Goal: Task Accomplishment & Management: Manage account settings

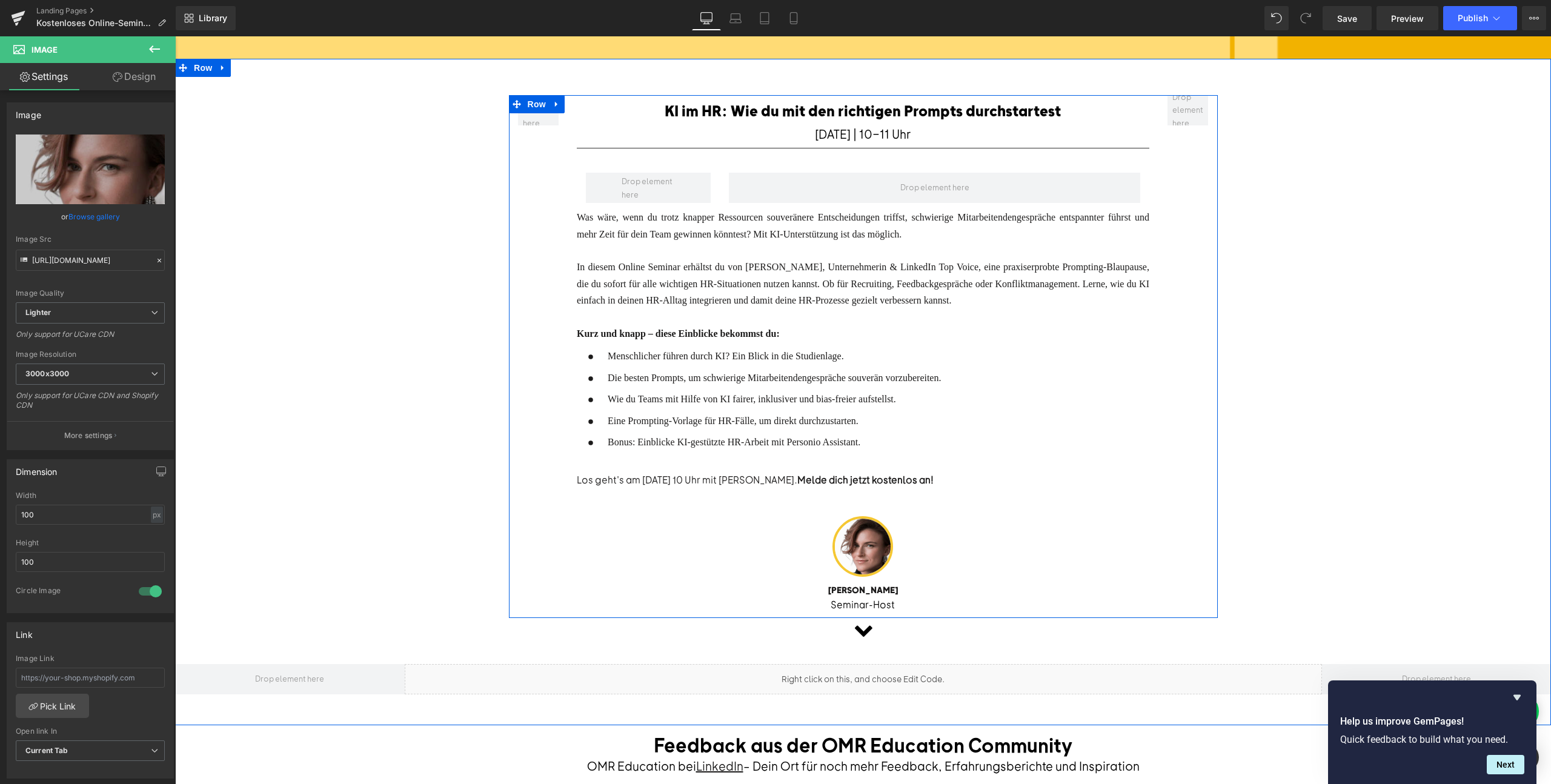
scroll to position [210, 0]
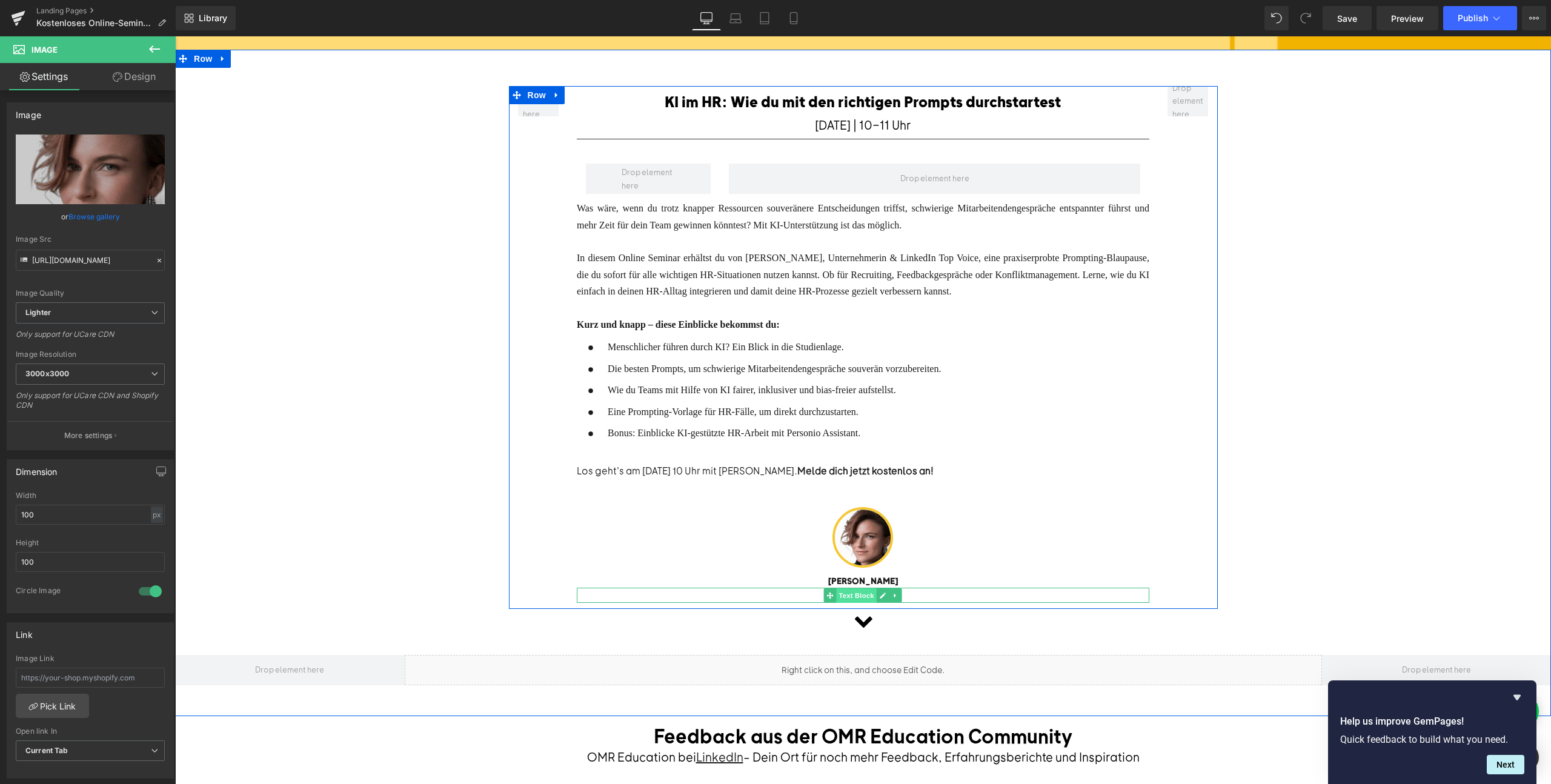
click at [869, 590] on span "Text Block" at bounding box center [857, 596] width 40 height 15
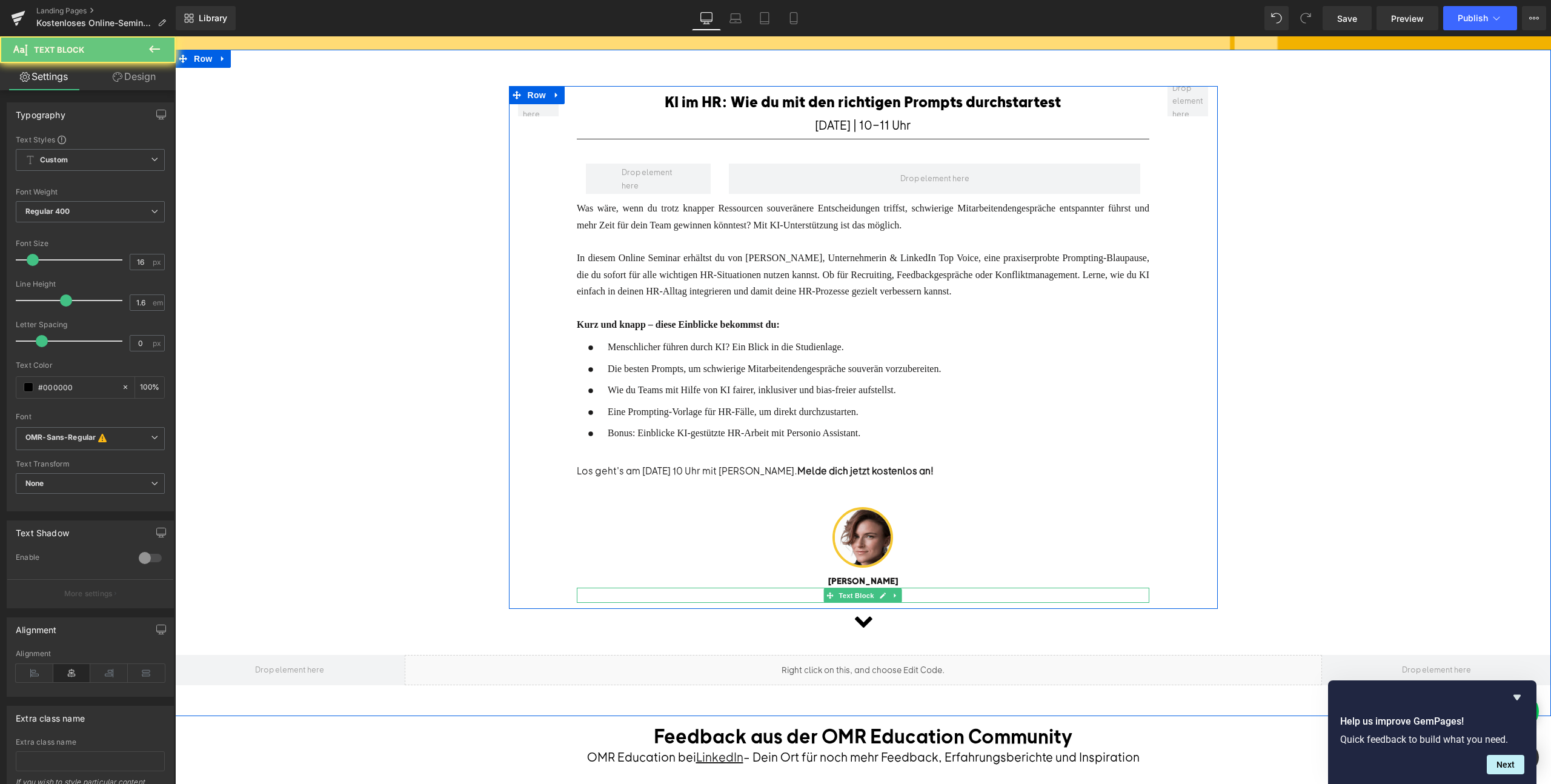
click at [927, 592] on p "Seminar-Host" at bounding box center [863, 596] width 573 height 16
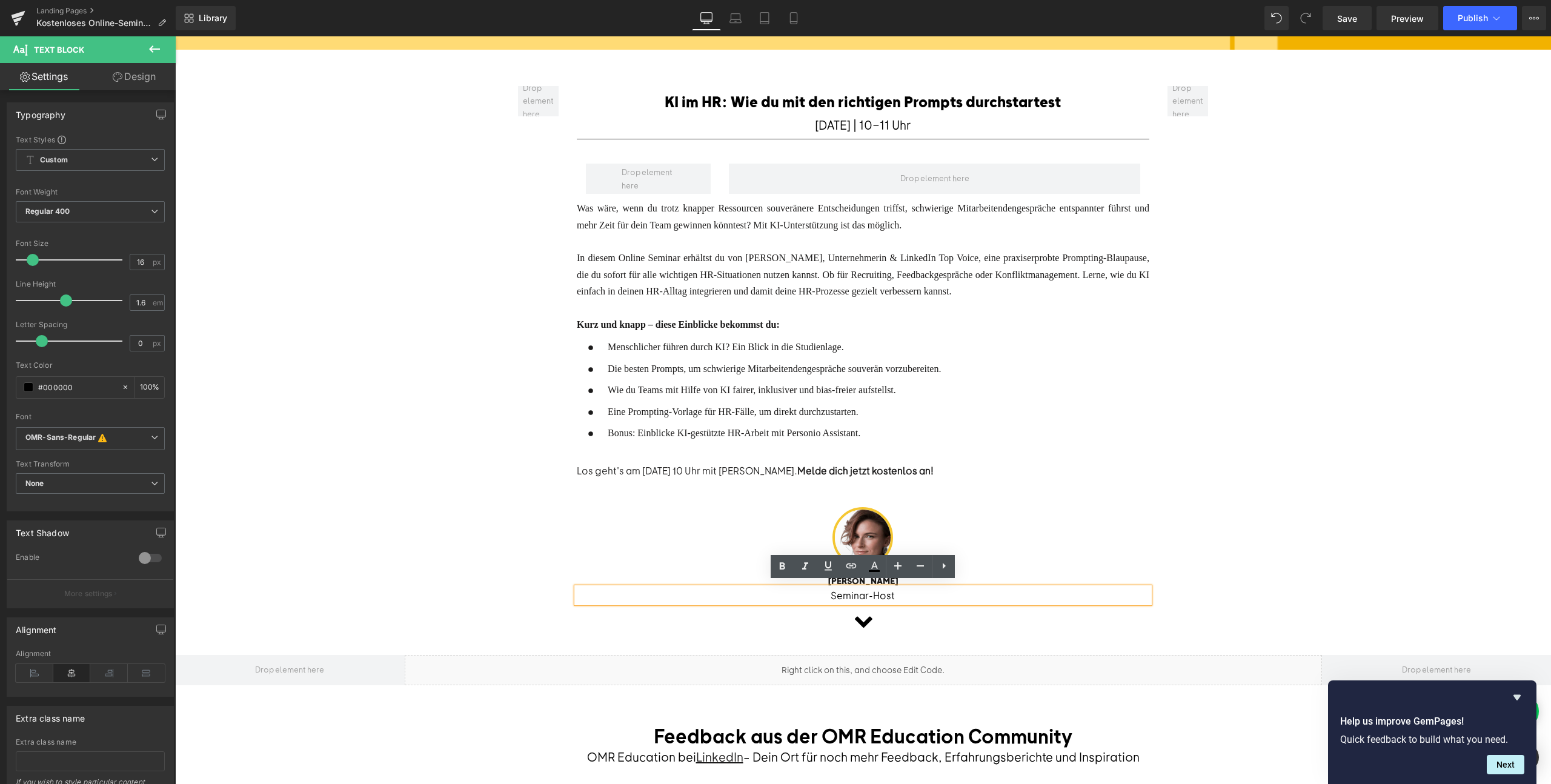
click at [927, 592] on p "Seminar-Host" at bounding box center [863, 596] width 573 height 16
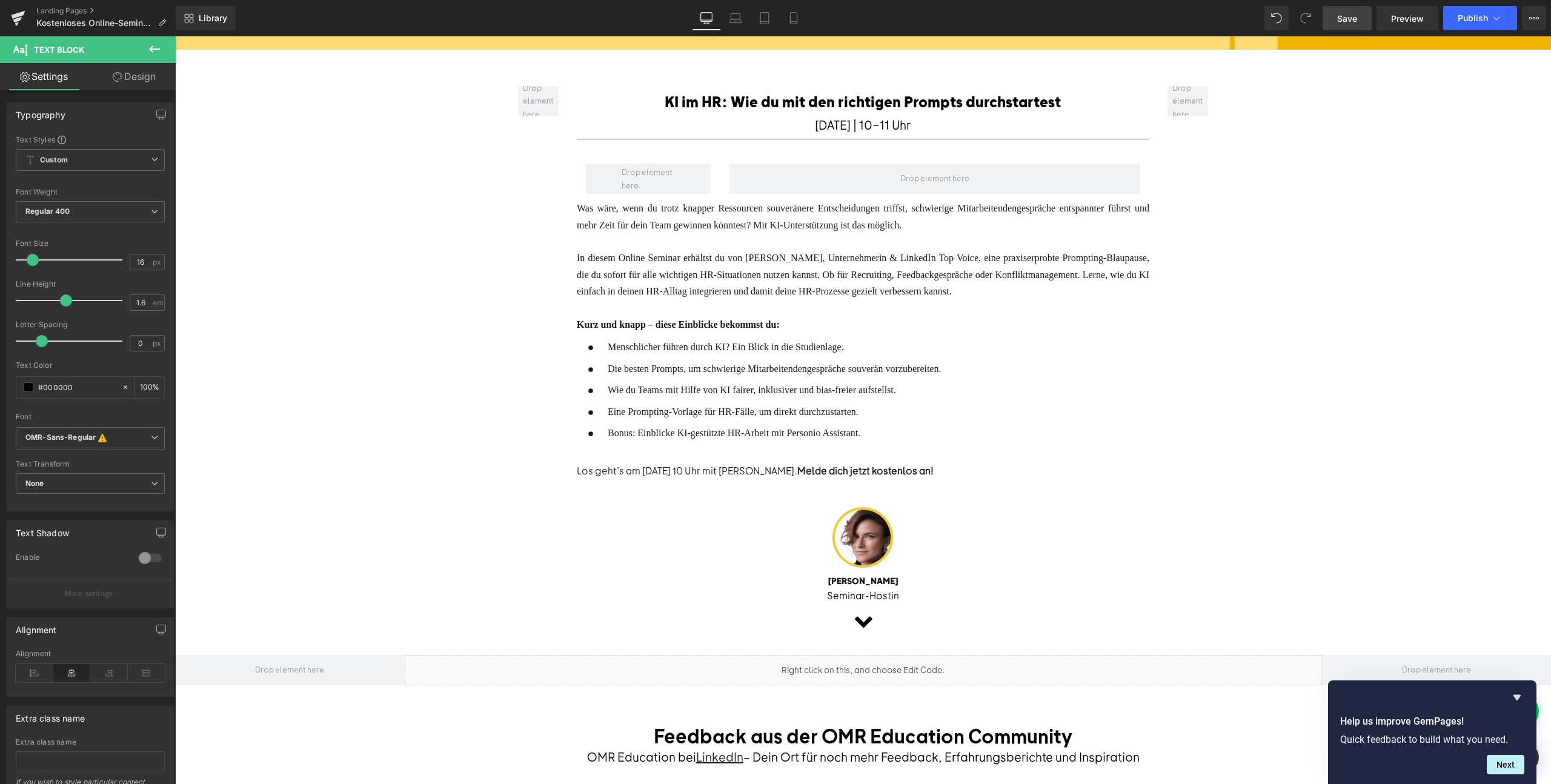
click at [1355, 20] on span "Save" at bounding box center [1347, 18] width 20 height 13
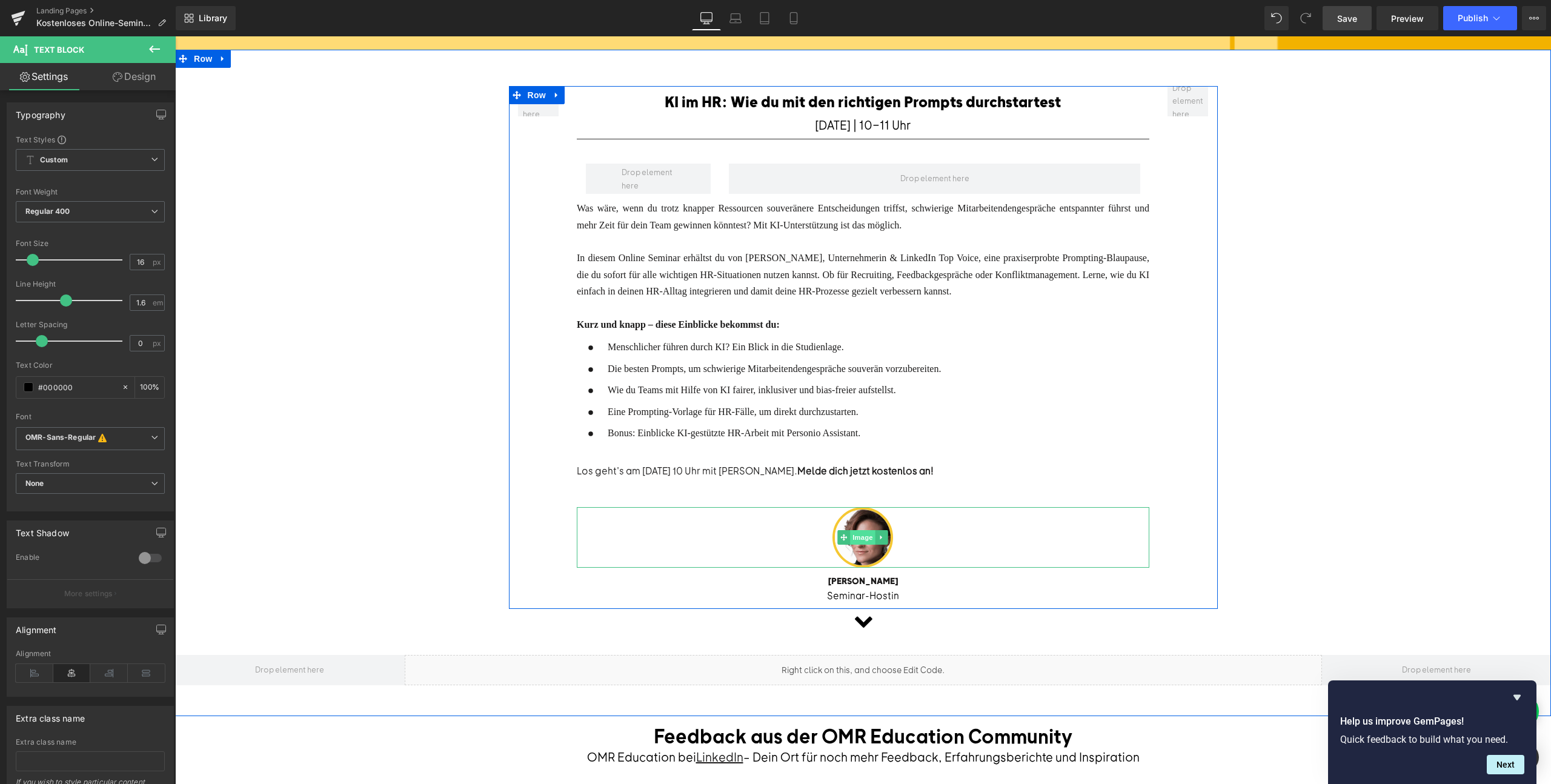
click at [857, 531] on span "Image" at bounding box center [864, 537] width 25 height 15
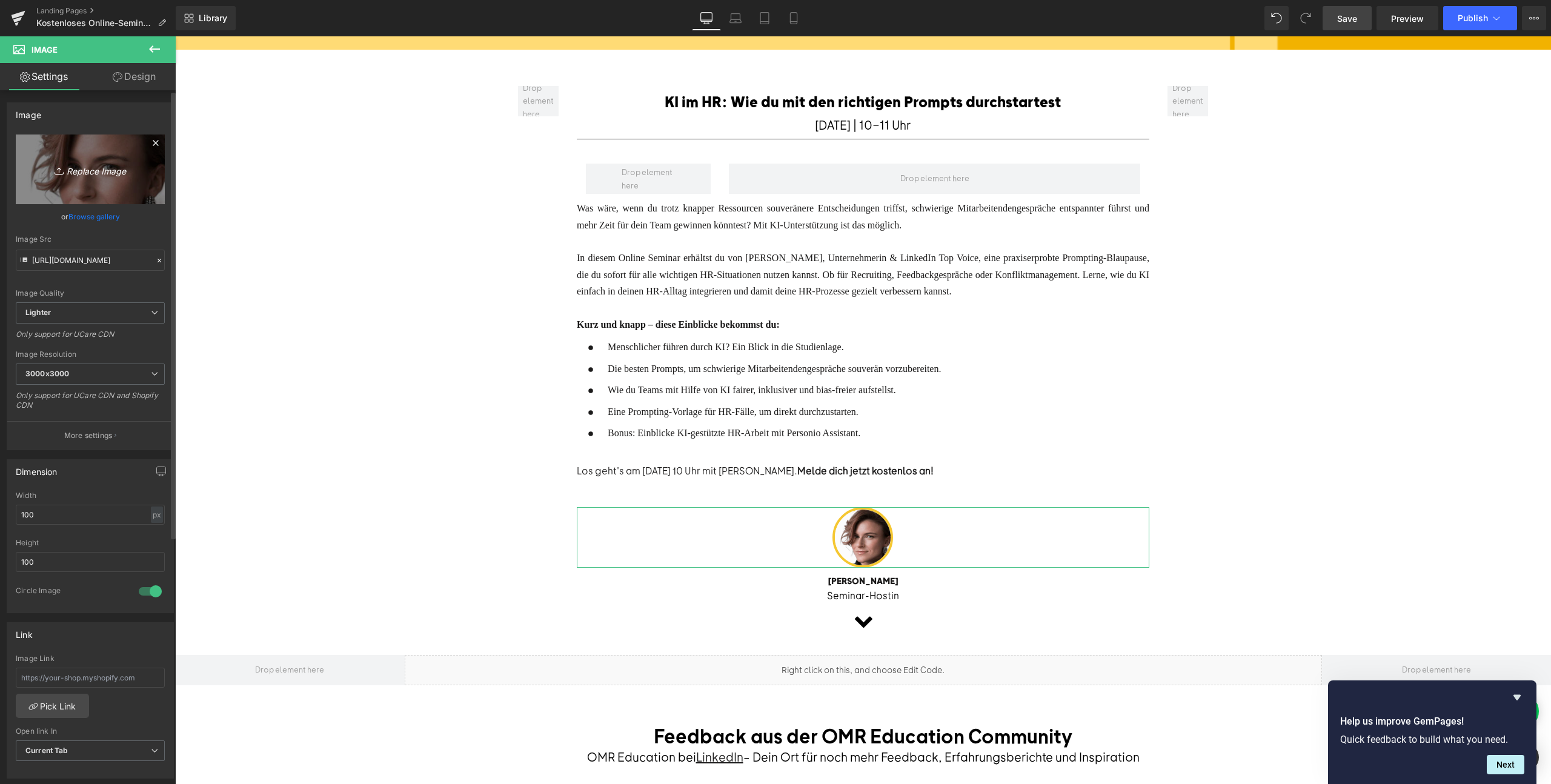
click at [79, 178] on link "Replace Image" at bounding box center [90, 169] width 149 height 70
type input "C:\fakepath\Speaker-in.png"
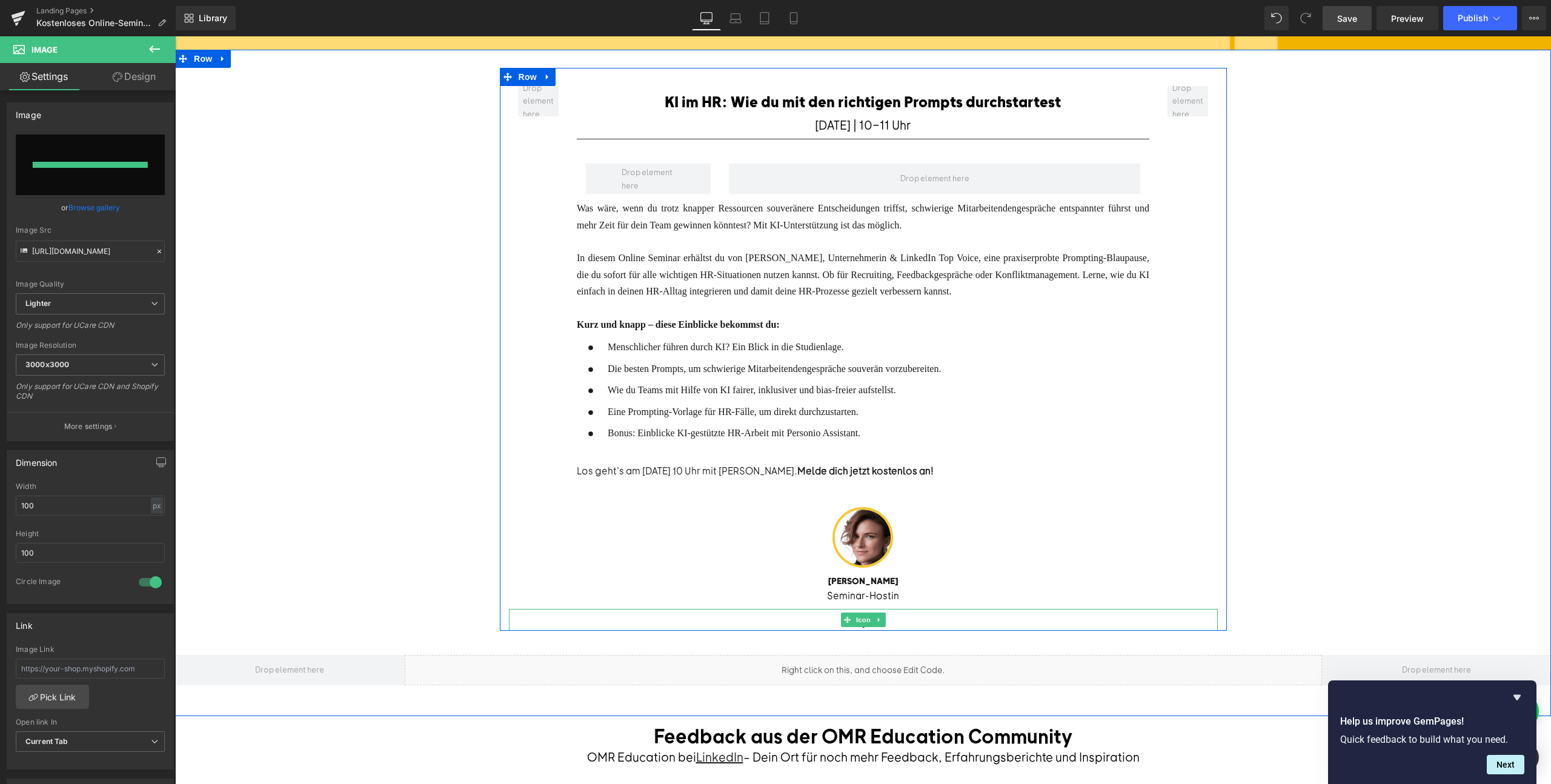
type input "[URL][DOMAIN_NAME]"
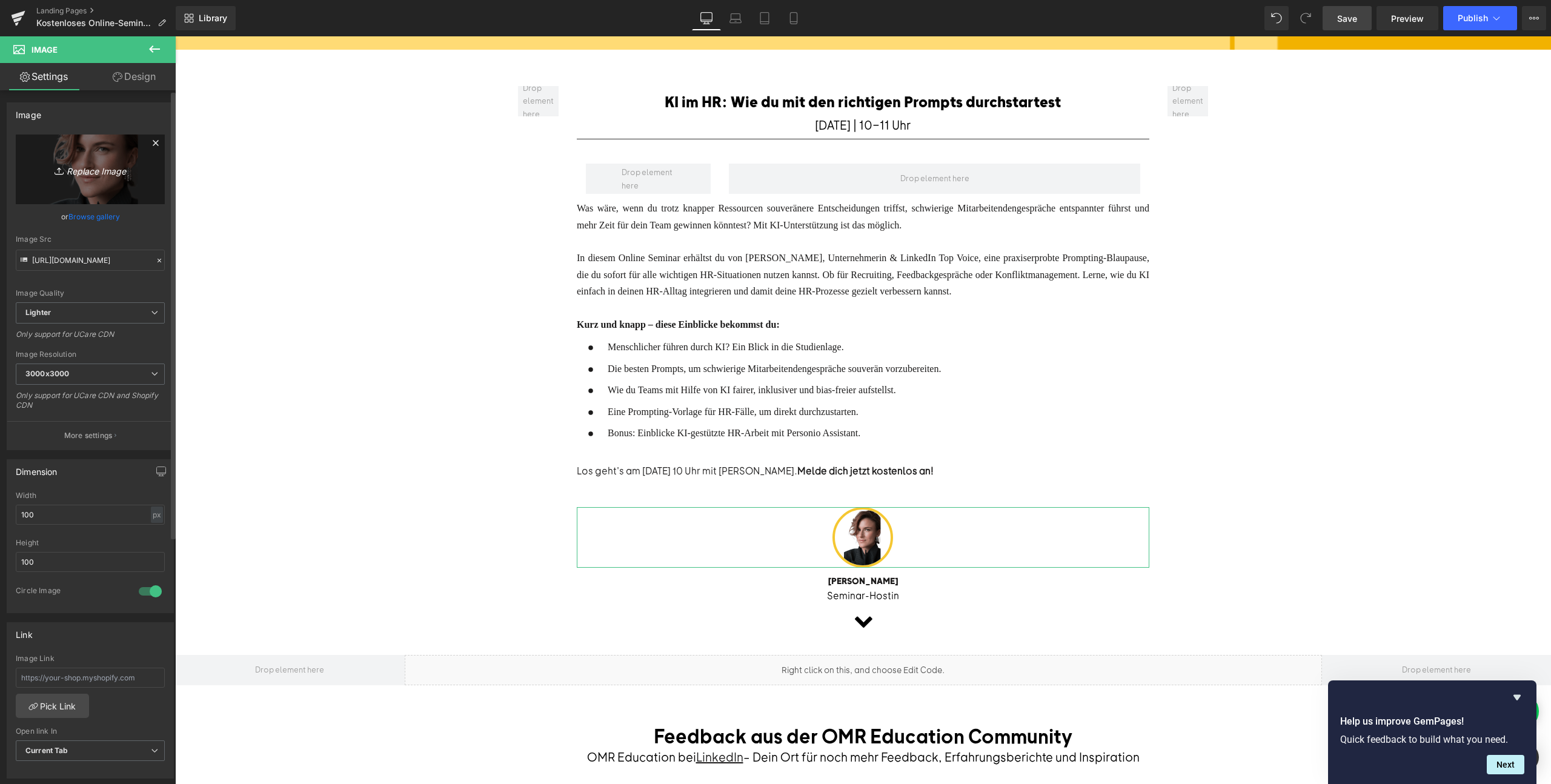
click at [79, 168] on icon "Replace Image" at bounding box center [90, 169] width 97 height 15
click at [82, 169] on icon "Replace Image" at bounding box center [90, 169] width 97 height 15
type input "C:\fakepath\Speaker-in.png"
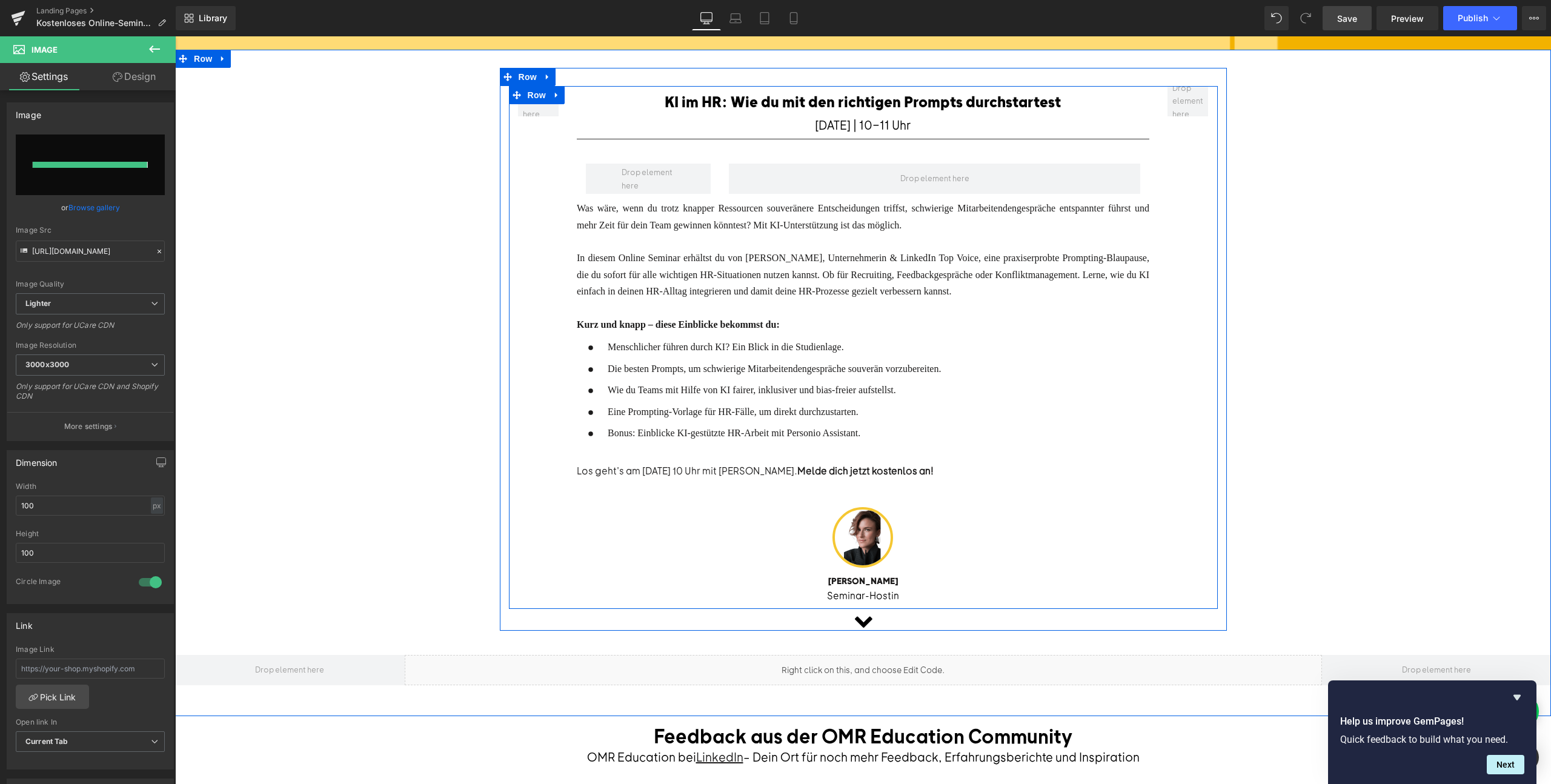
type input "[URL][DOMAIN_NAME]"
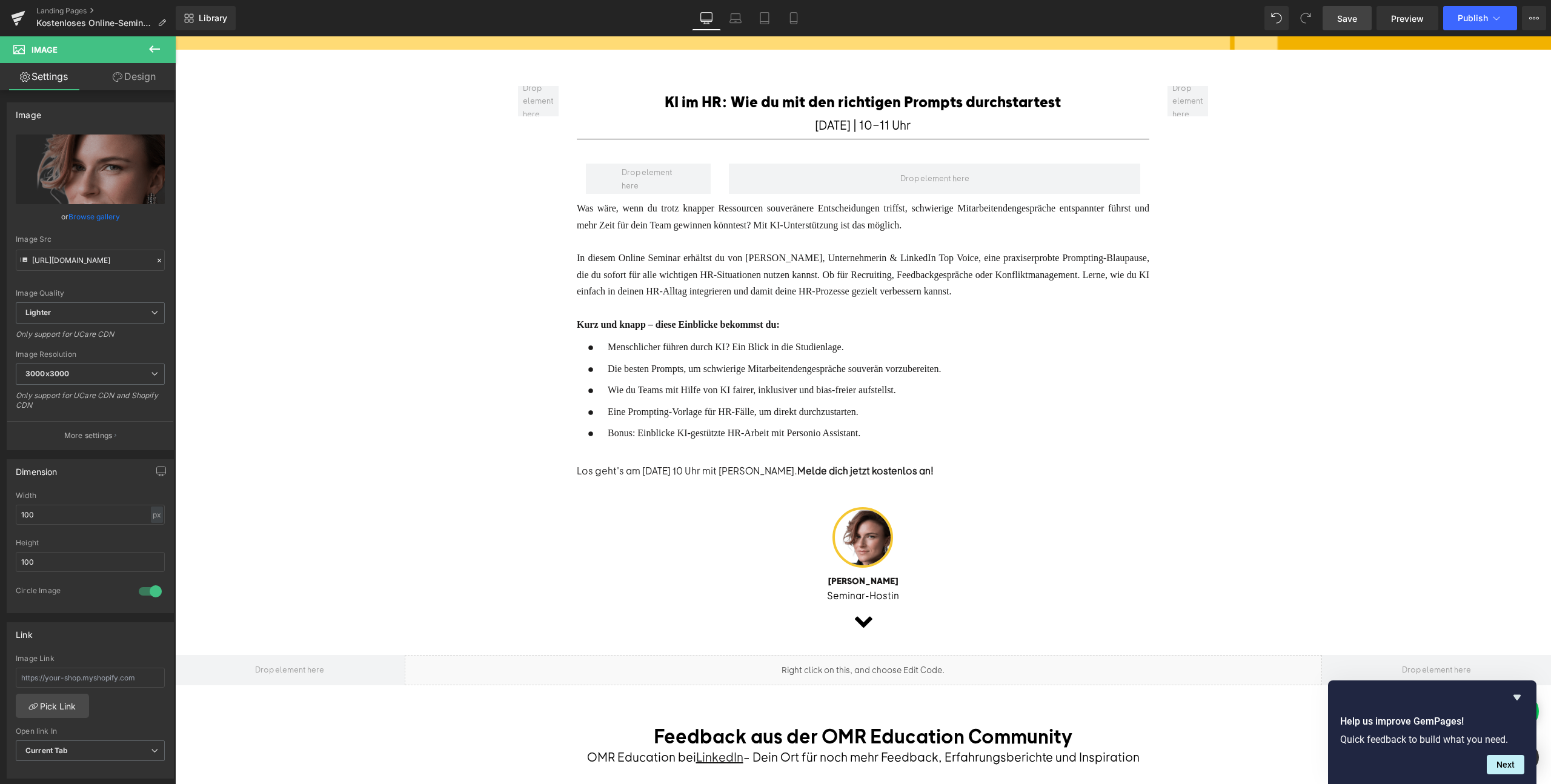
click at [745, 222] on font "Was wäre, wenn du trotz knapper Ressourcen souveränere Entscheidungen triffst, …" at bounding box center [863, 216] width 573 height 27
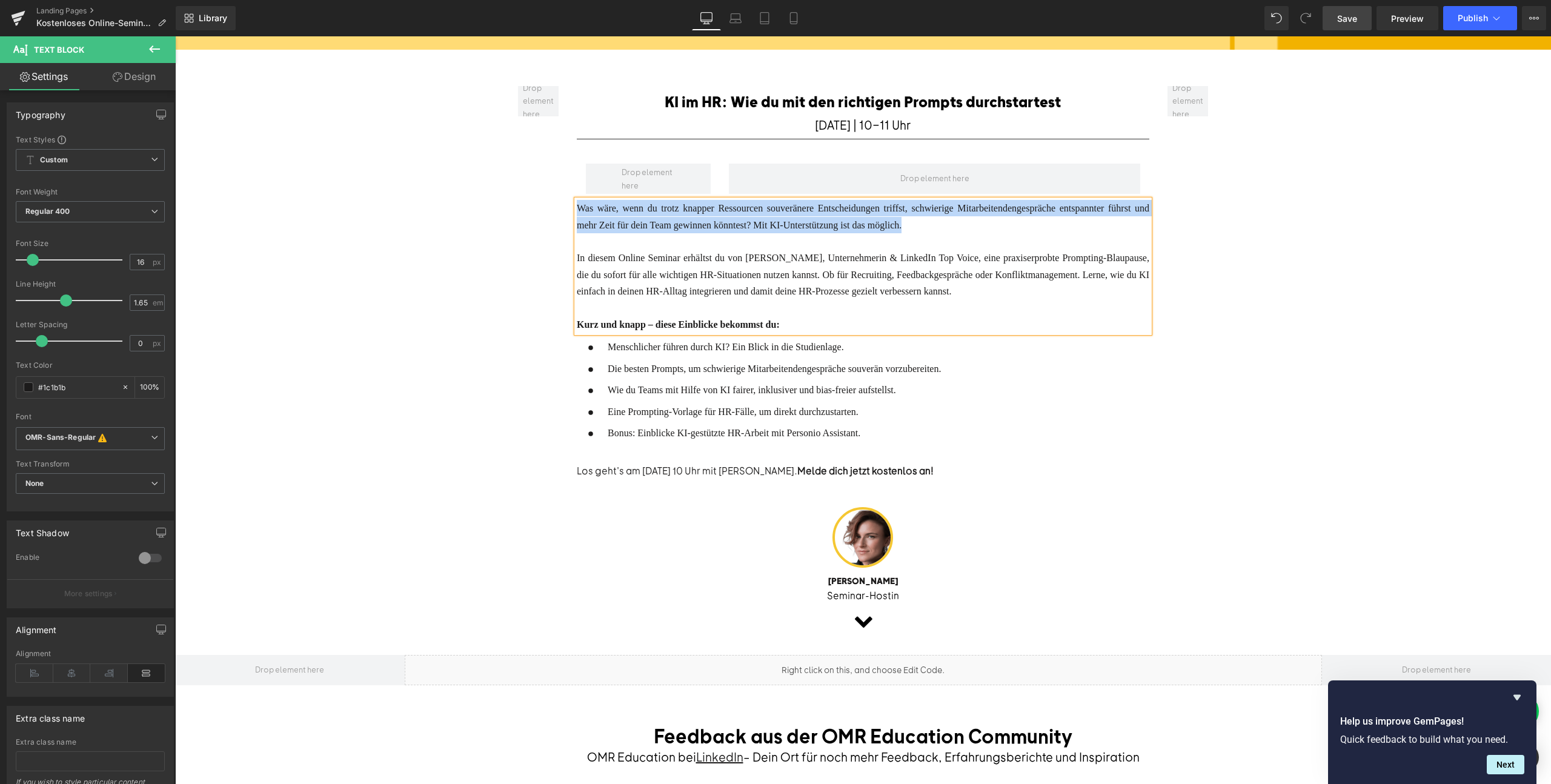
paste div
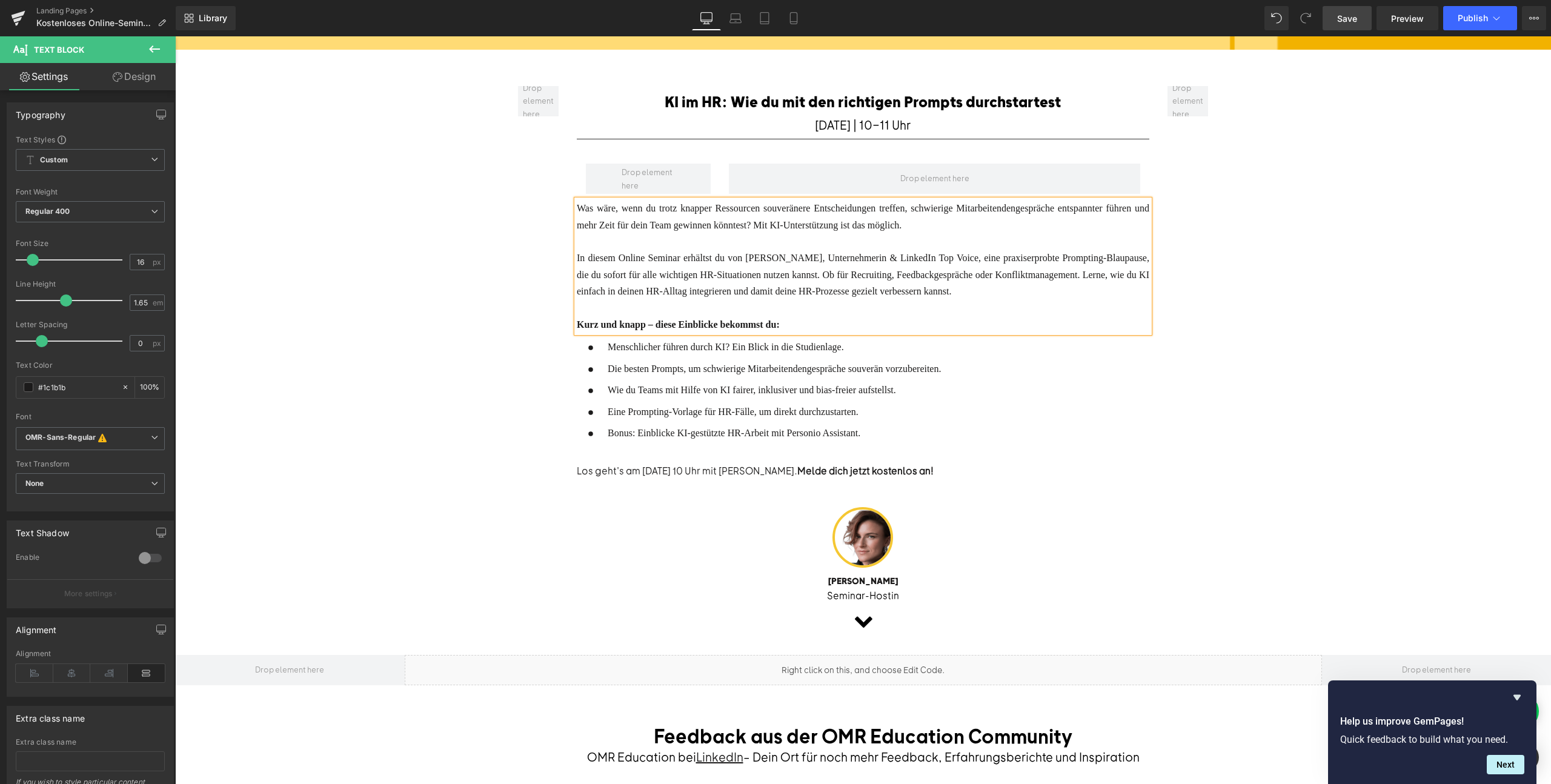
click at [673, 273] on font "In diesem Online Seminar erhältst du von [PERSON_NAME], Unternehmerin & LinkedI…" at bounding box center [863, 274] width 573 height 44
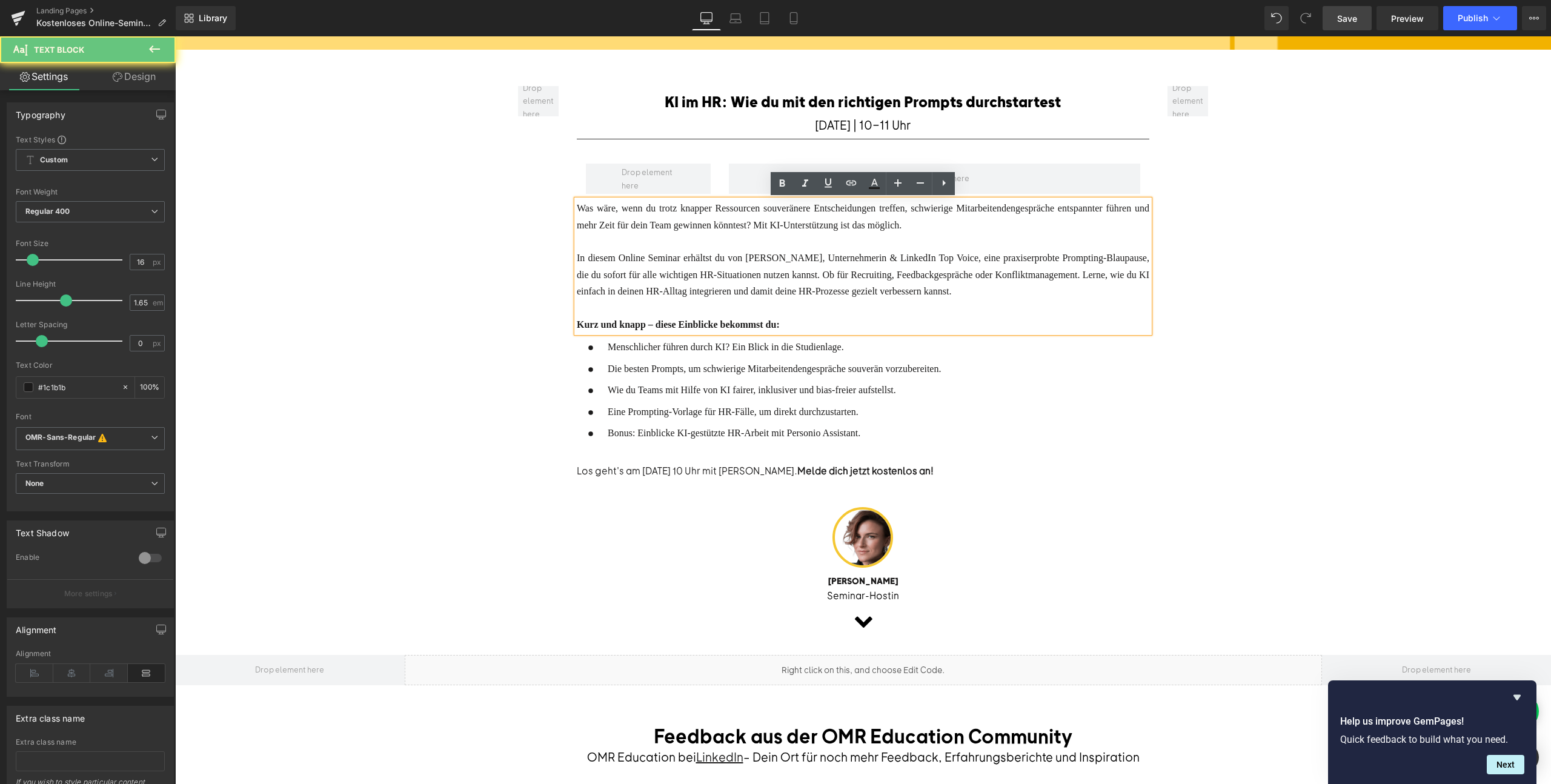
click at [673, 273] on font "In diesem Online Seminar erhältst du von [PERSON_NAME], Unternehmerin & LinkedI…" at bounding box center [863, 274] width 573 height 44
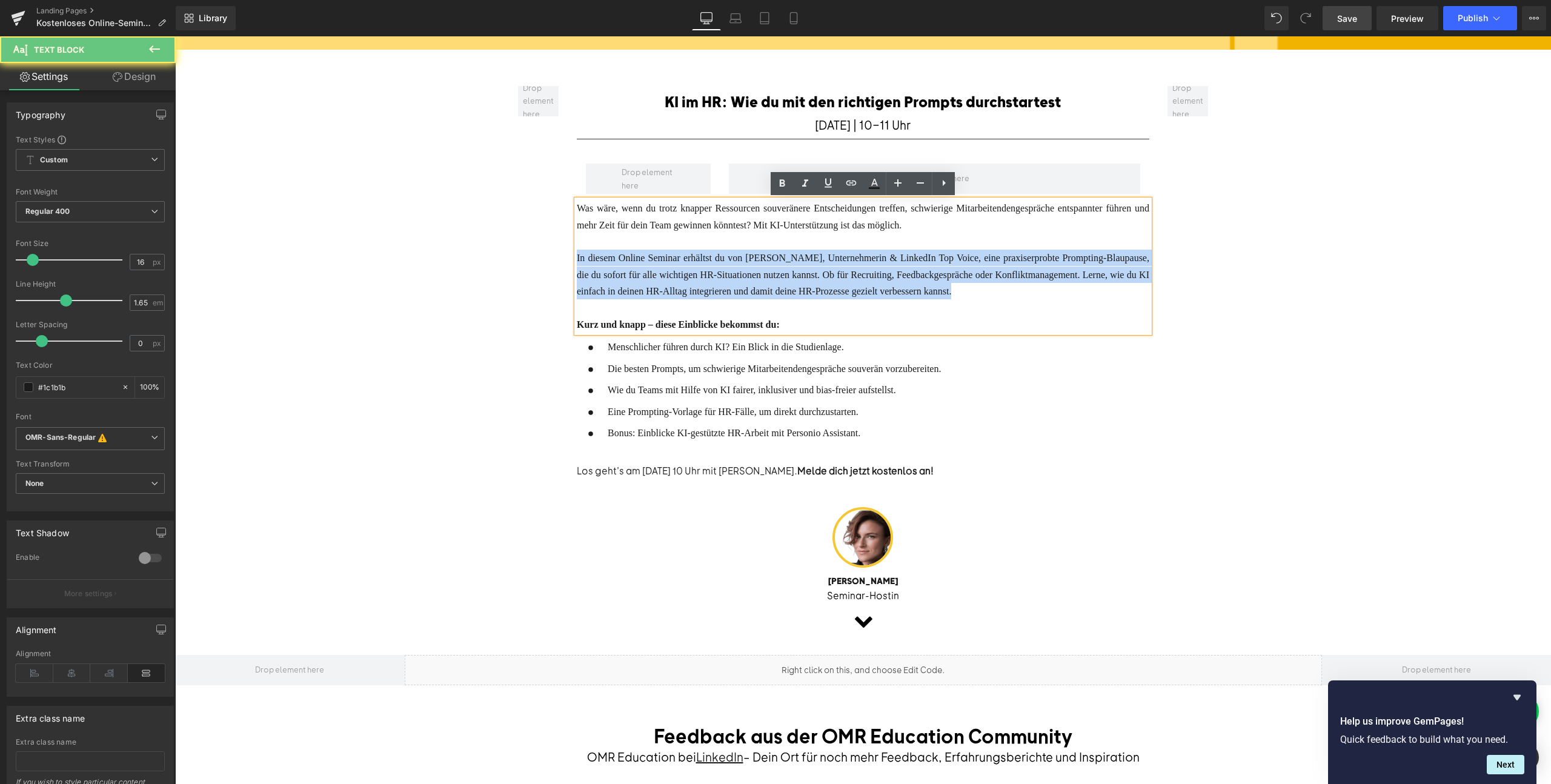
click at [673, 273] on font "In diesem Online Seminar erhältst du von [PERSON_NAME], Unternehmerin & LinkedI…" at bounding box center [863, 274] width 573 height 44
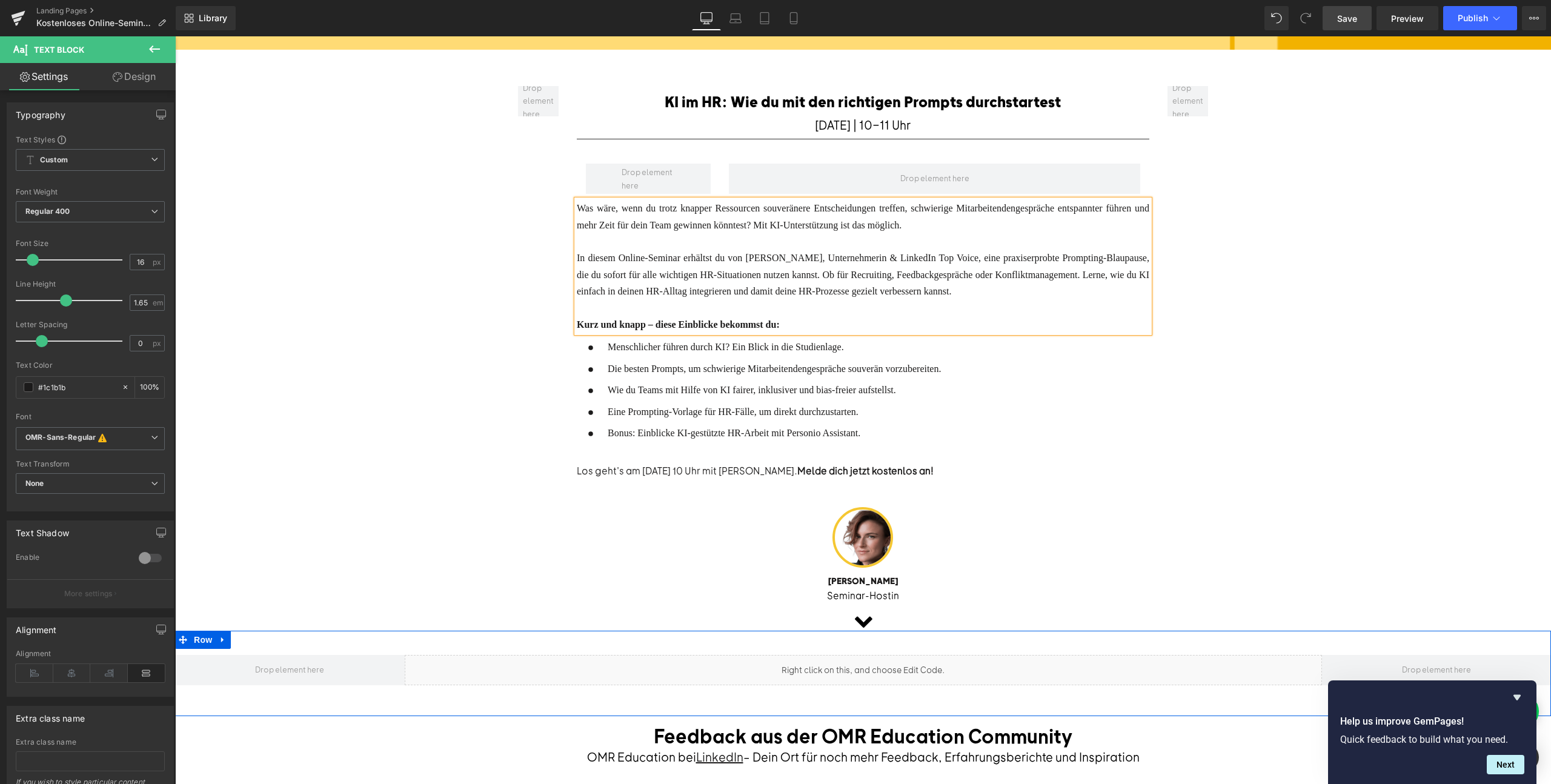
click at [878, 660] on div "Liquid" at bounding box center [864, 670] width 918 height 30
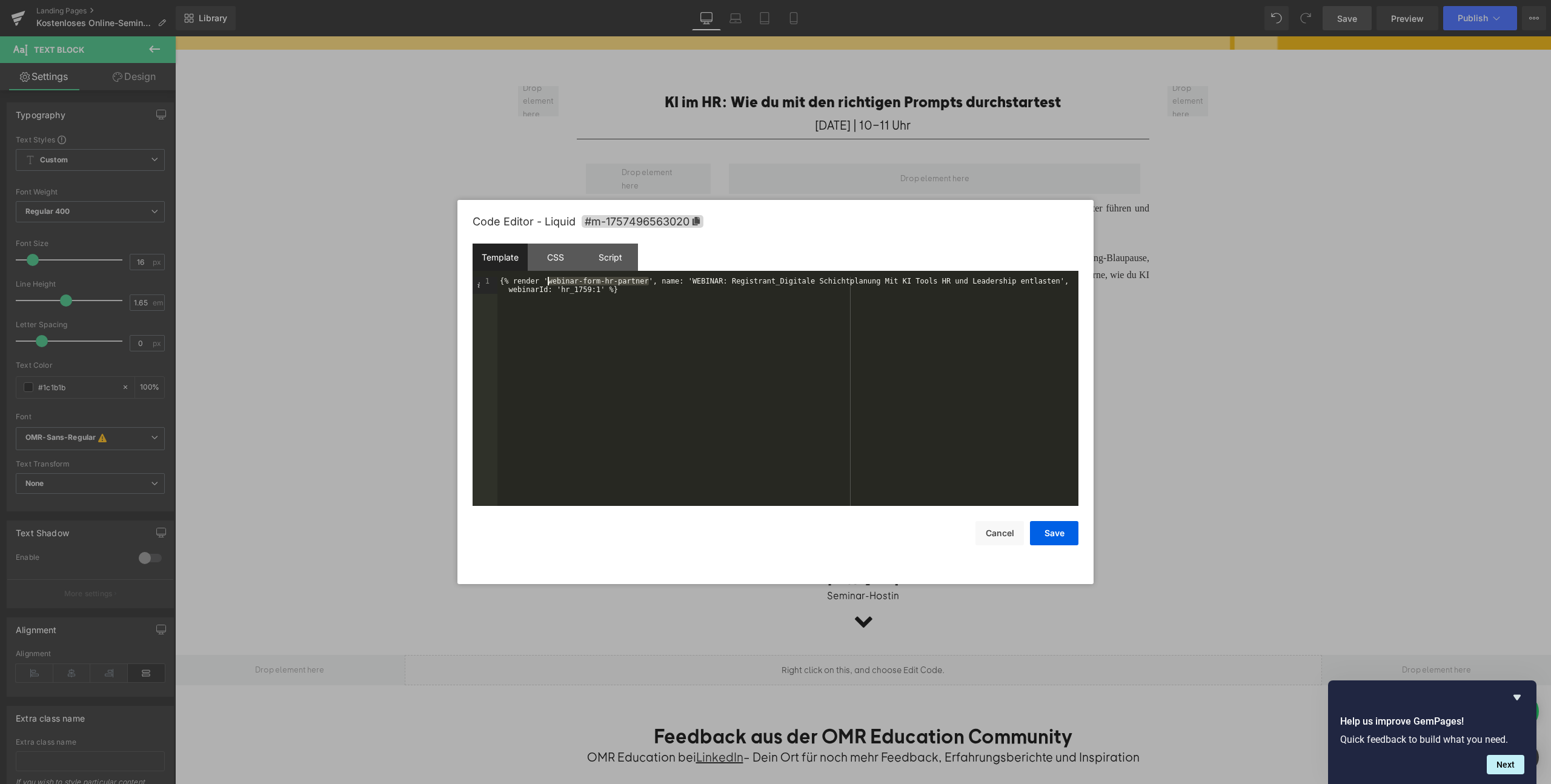
drag, startPoint x: 649, startPoint y: 282, endPoint x: 549, endPoint y: 281, distance: 100.0
click at [549, 281] on div "{% render 'webinar-form-hr-partner', name: 'WEBINAR: Registrant_Digitale Schich…" at bounding box center [788, 408] width 581 height 263
click at [682, 302] on div "{% render 'webinar-form-personio', name: 'WEBINAR: Registrant_Digitale Schichtp…" at bounding box center [788, 408] width 581 height 263
drag, startPoint x: 1052, startPoint y: 280, endPoint x: 773, endPoint y: 282, distance: 279.0
click at [773, 282] on div "{% render 'webinar-form-personio', name: 'WEBINAR: Registrant_Digitale Schichtp…" at bounding box center [788, 408] width 581 height 263
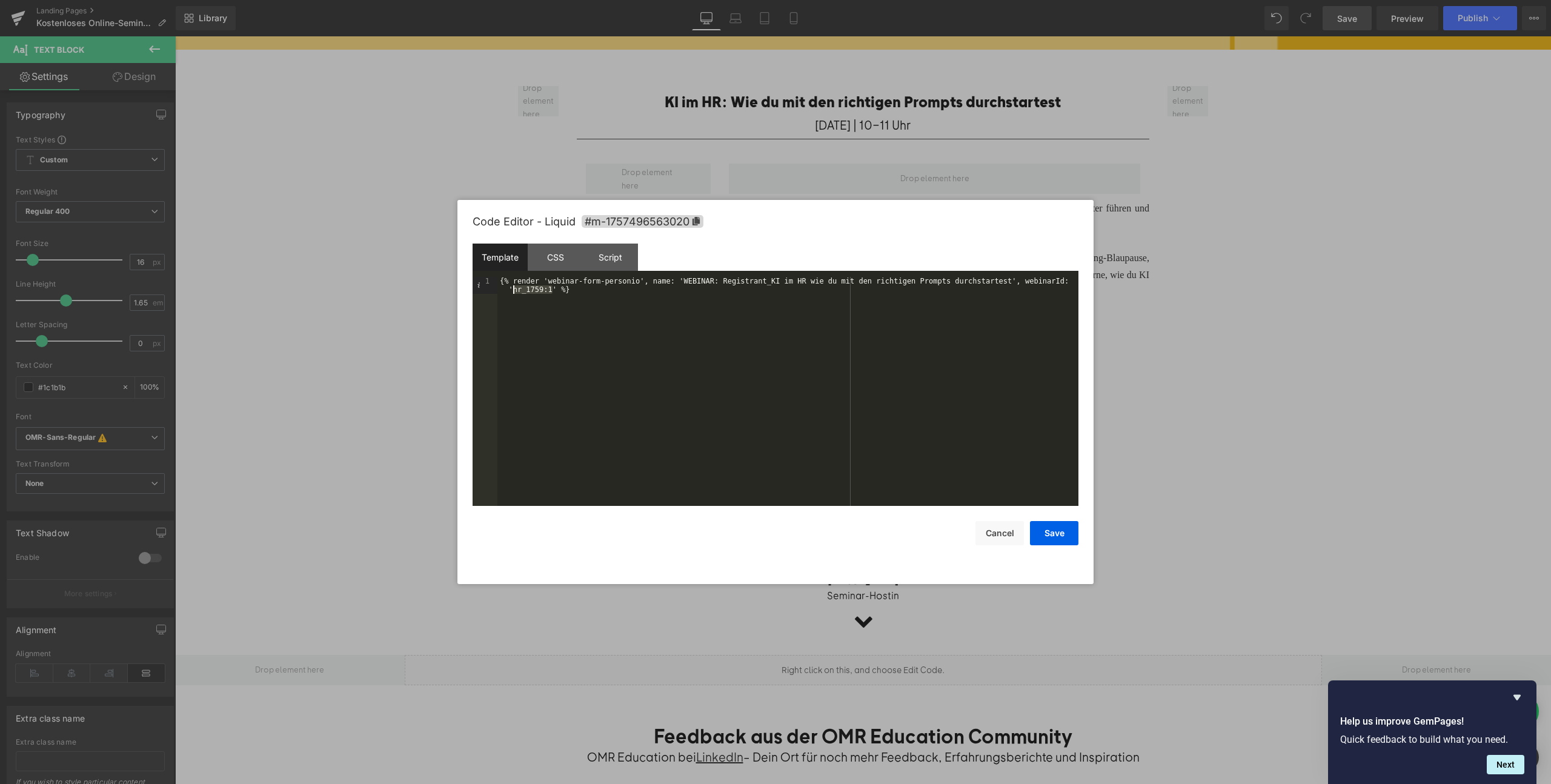
drag, startPoint x: 552, startPoint y: 290, endPoint x: 513, endPoint y: 289, distance: 39.0
click at [513, 289] on div "{% render 'webinar-form-personio', name: 'WEBINAR: Registrant_KI im HR wie du m…" at bounding box center [788, 408] width 581 height 263
click at [1056, 526] on button "Save" at bounding box center [1054, 533] width 48 height 24
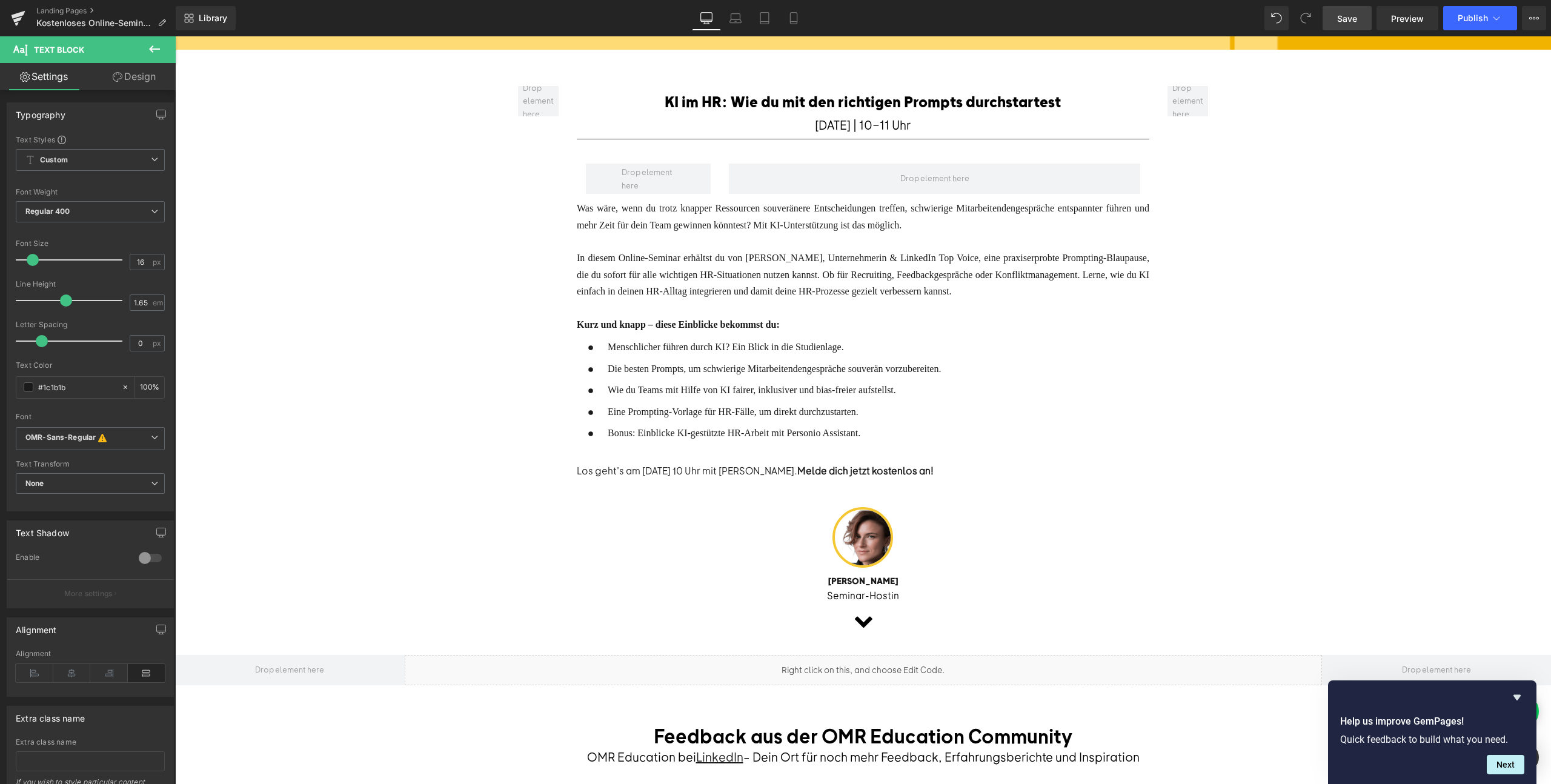
click at [1352, 20] on span "Save" at bounding box center [1347, 18] width 20 height 13
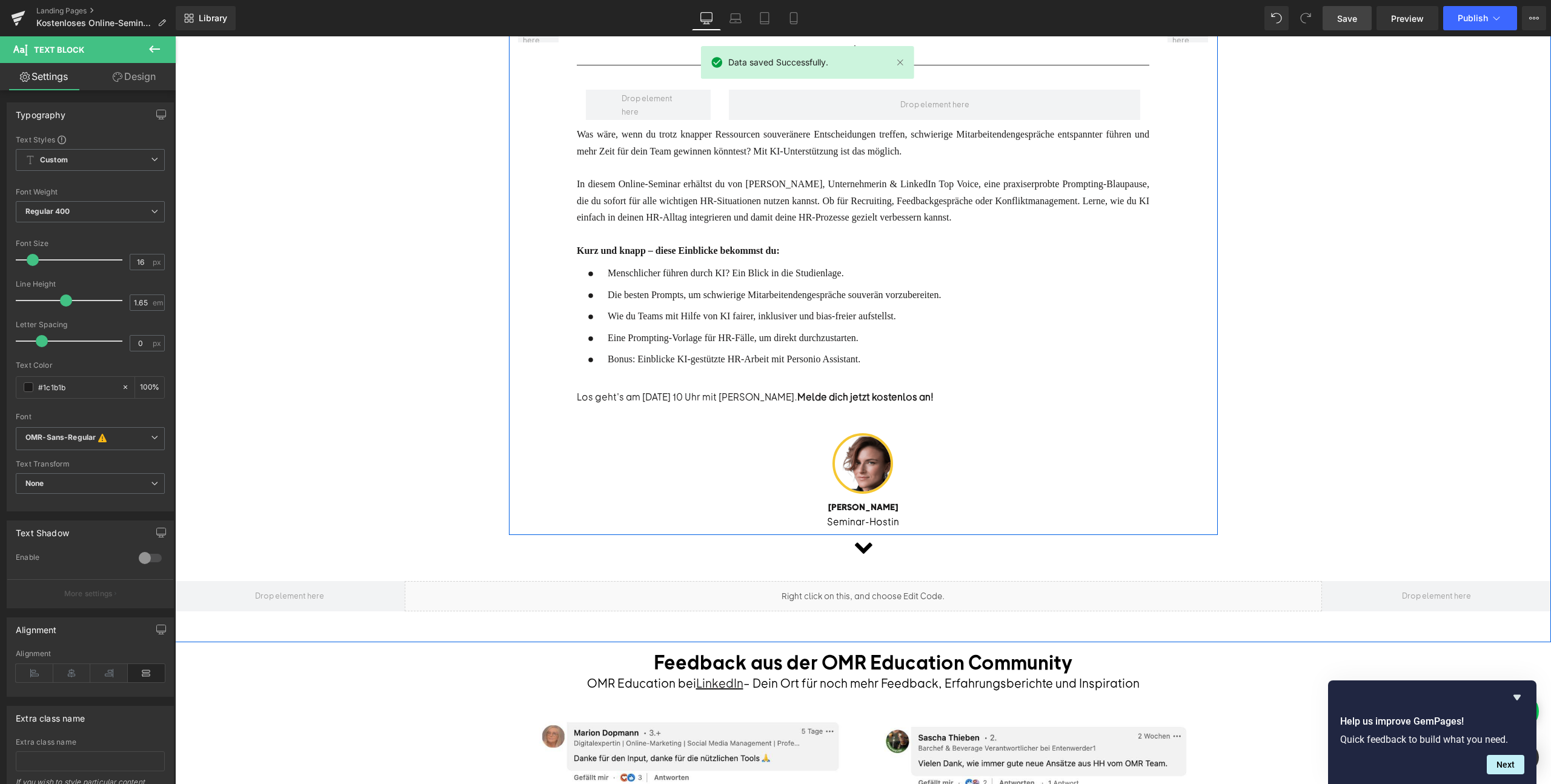
scroll to position [285, 0]
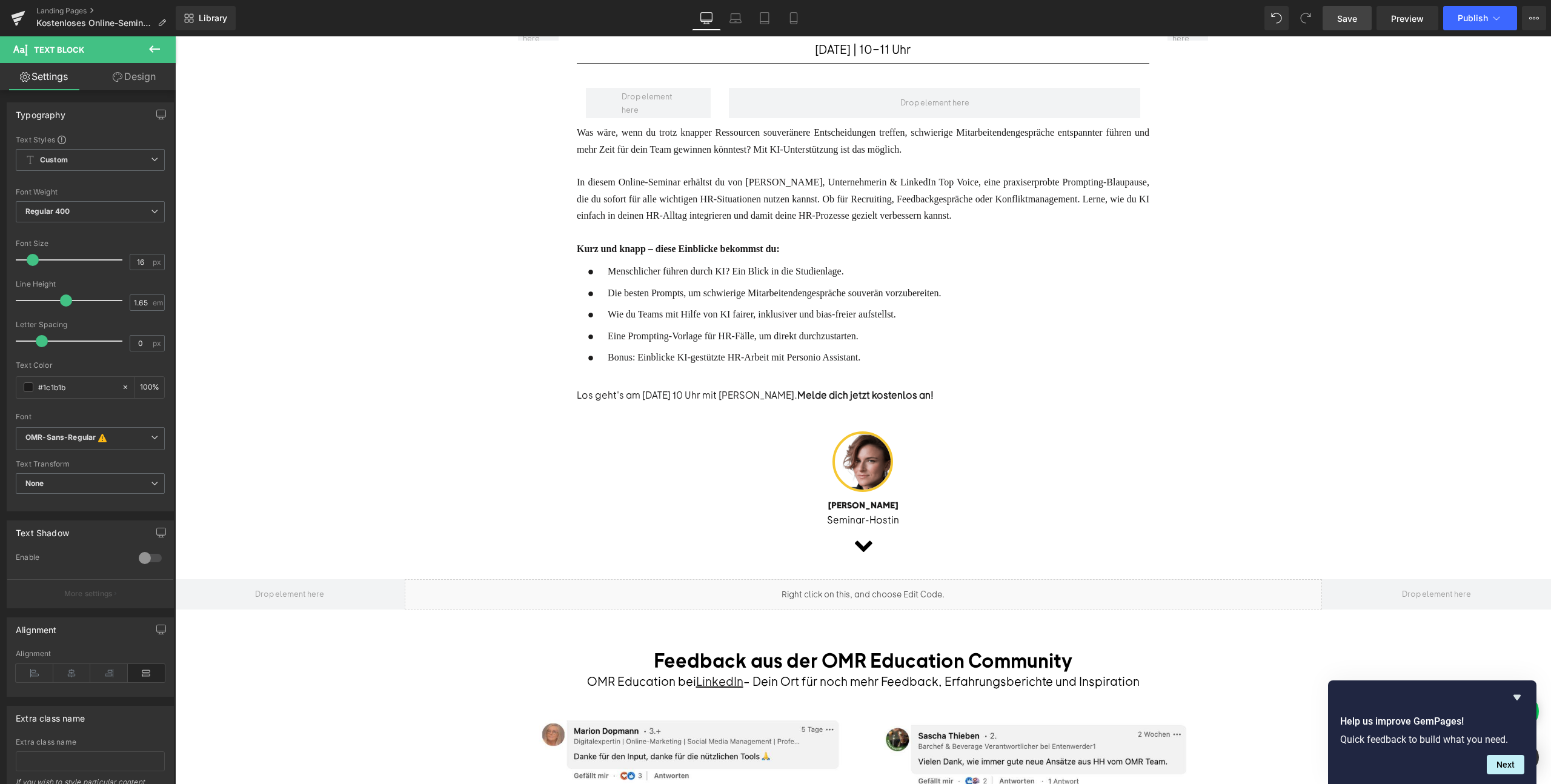
click at [1347, 22] on span "Save" at bounding box center [1347, 18] width 20 height 13
click at [1347, 22] on span "." at bounding box center [1346, 18] width 2 height 10
click at [1406, 21] on span "Preview" at bounding box center [1407, 18] width 33 height 13
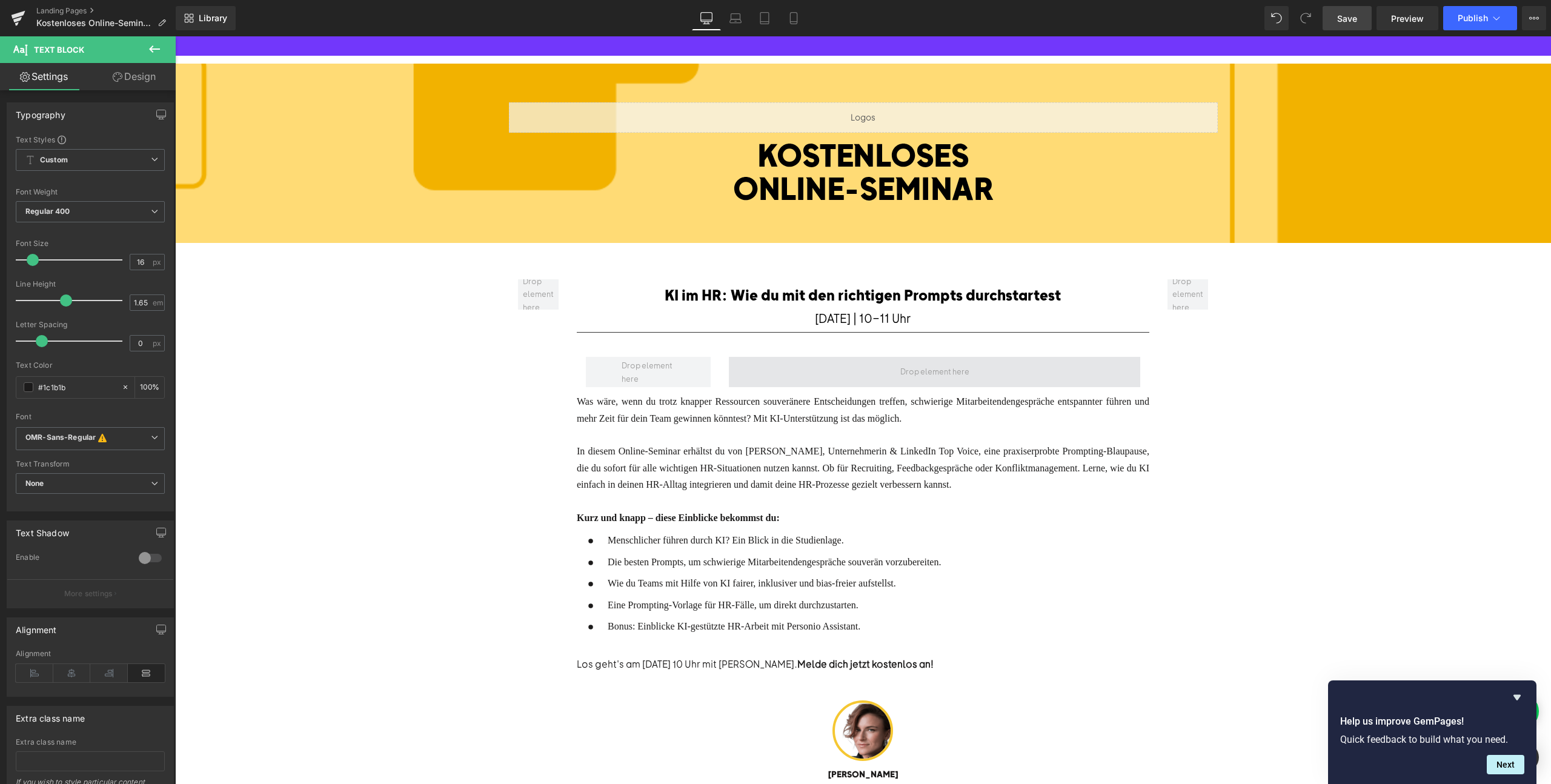
scroll to position [0, 0]
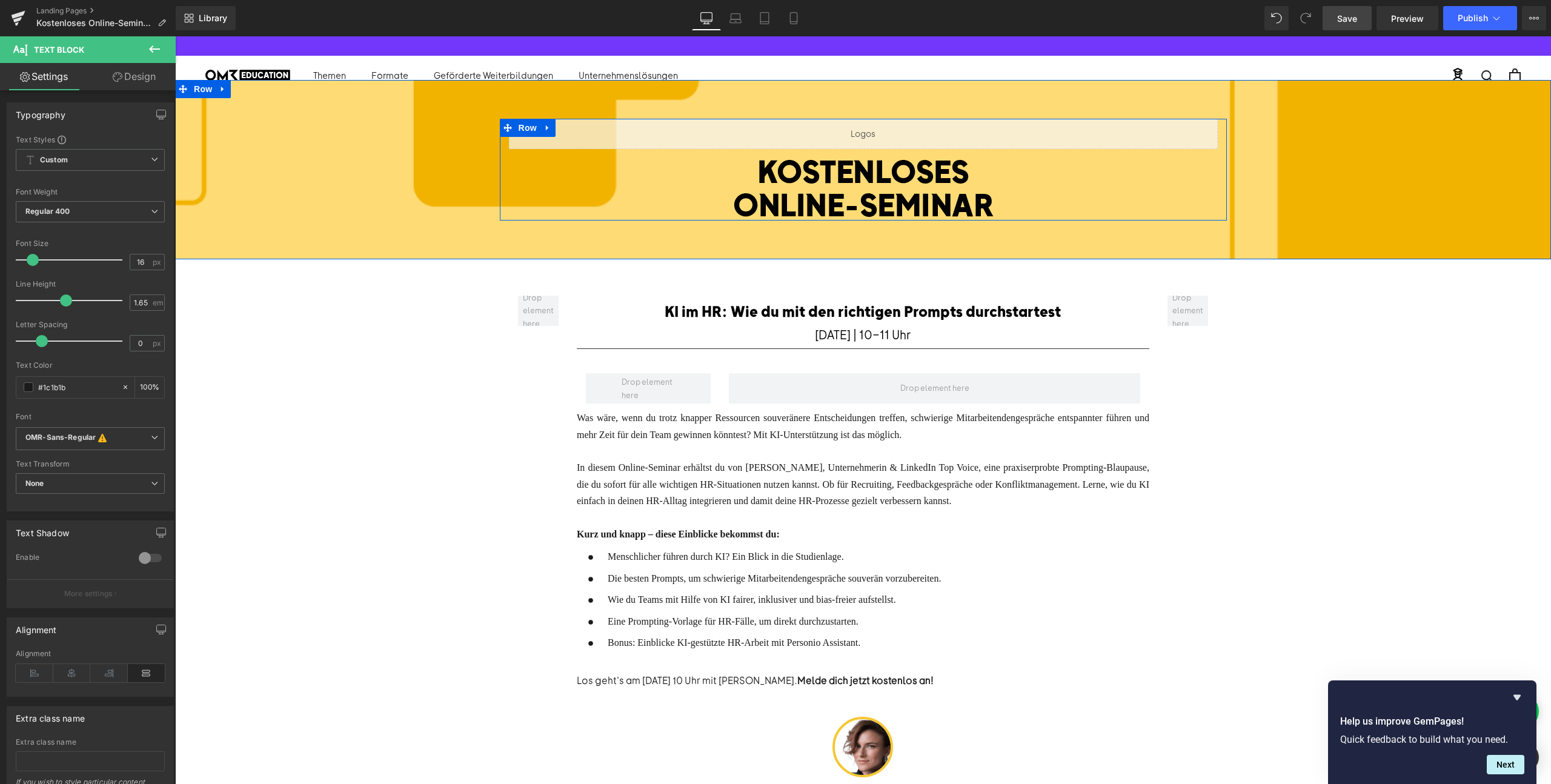
click at [875, 123] on div "Liquid" at bounding box center [864, 134] width 709 height 30
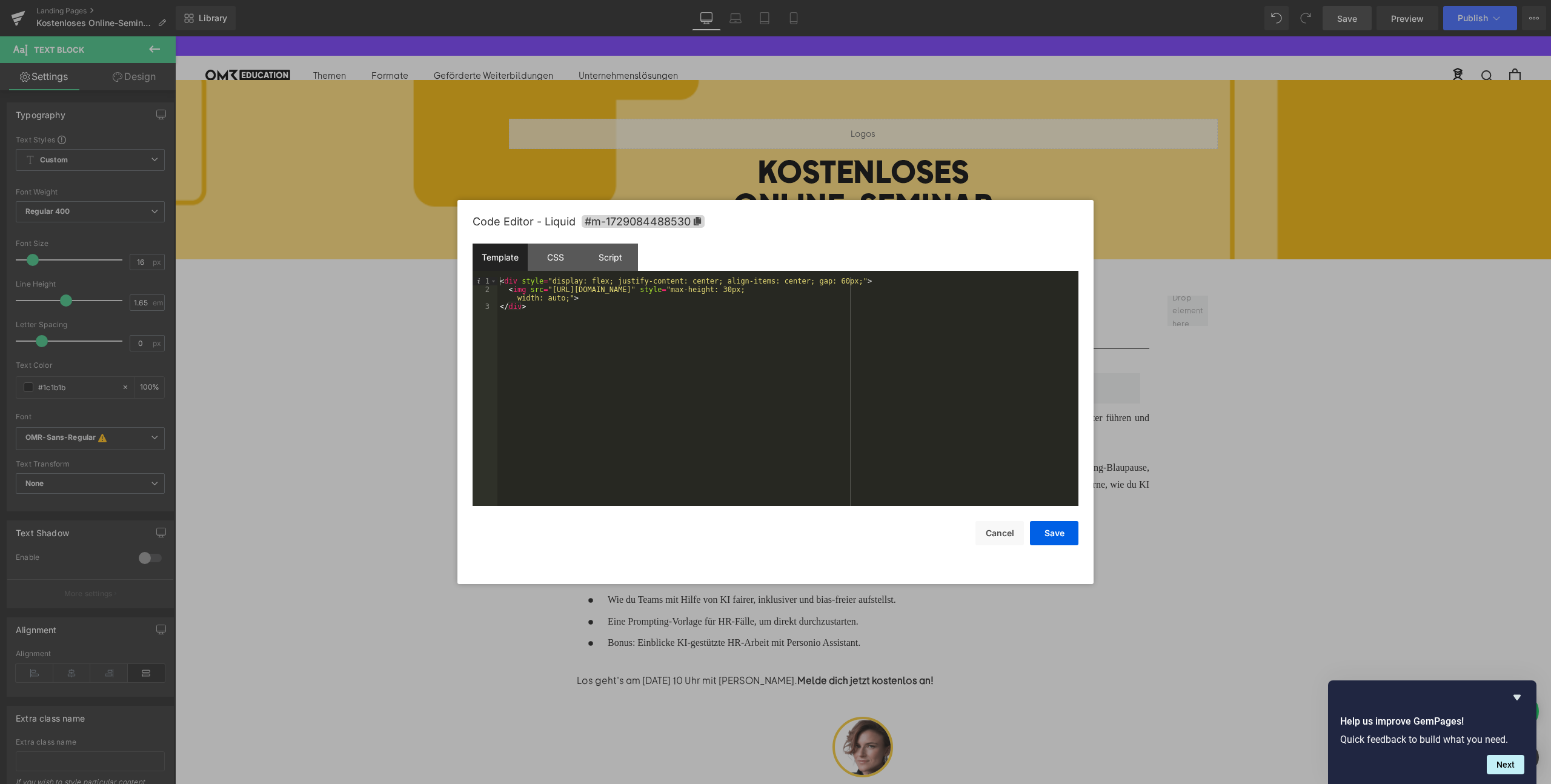
click at [556, 298] on div "< div style = "display: flex; justify-content: center; align-items: center; gap…" at bounding box center [788, 400] width 581 height 246
click at [1059, 288] on div "< div style = "display: flex; justify-content: center; align-items: center; gap…" at bounding box center [788, 400] width 581 height 246
click at [553, 299] on div "< div style = "display: flex; justify-content: center; align-items: center; gap…" at bounding box center [788, 400] width 581 height 246
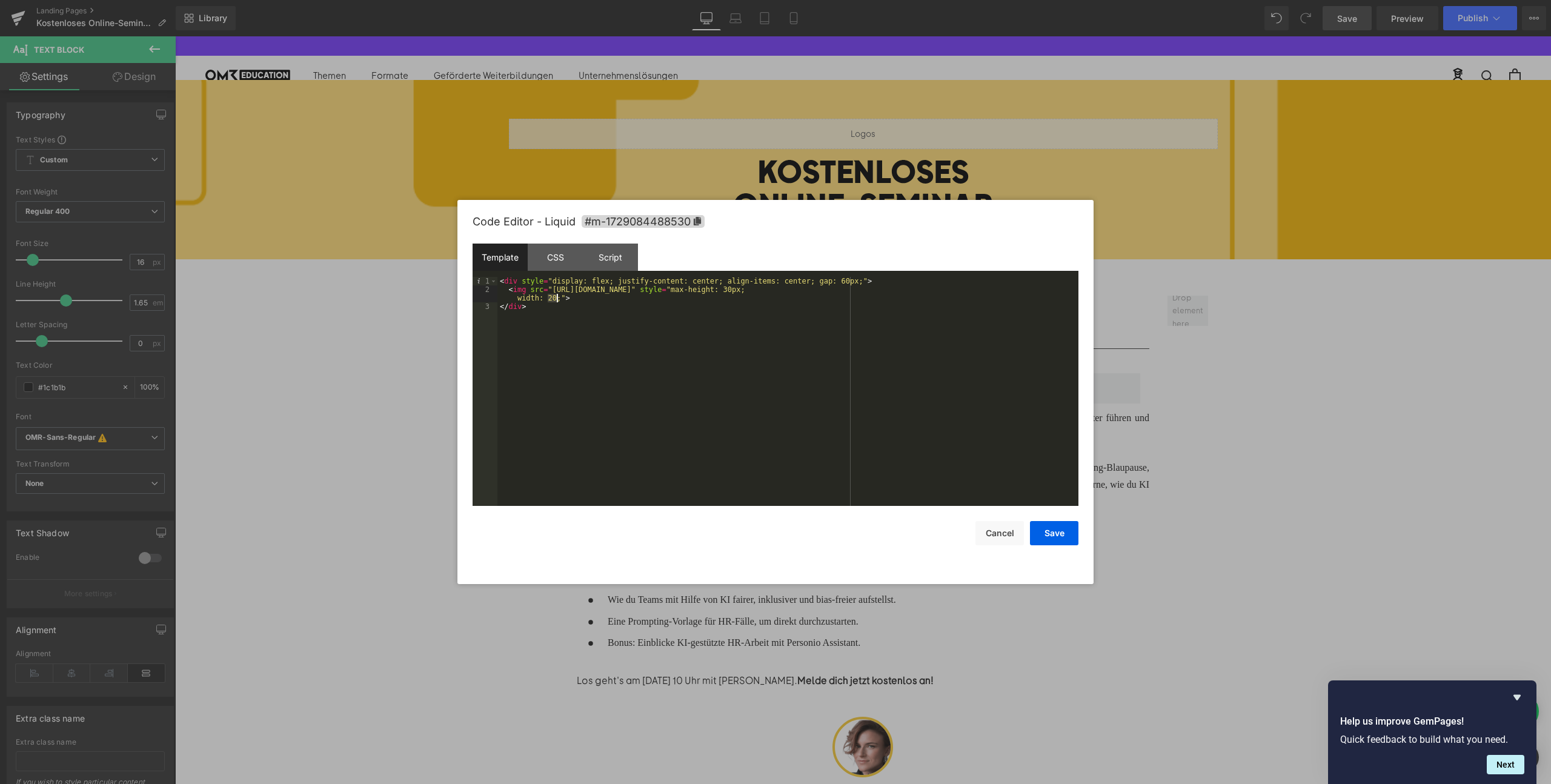
click at [553, 299] on div "< div style = "display: flex; justify-content: center; align-items: center; gap…" at bounding box center [788, 400] width 581 height 246
click at [1052, 288] on div "< div style = "display: flex; justify-content: center; align-items: center; gap…" at bounding box center [788, 400] width 581 height 246
click at [1058, 288] on div "< div style = "display: flex; justify-content: center; align-items: center; gap…" at bounding box center [788, 400] width 581 height 246
click at [1039, 540] on button "Save" at bounding box center [1054, 533] width 48 height 24
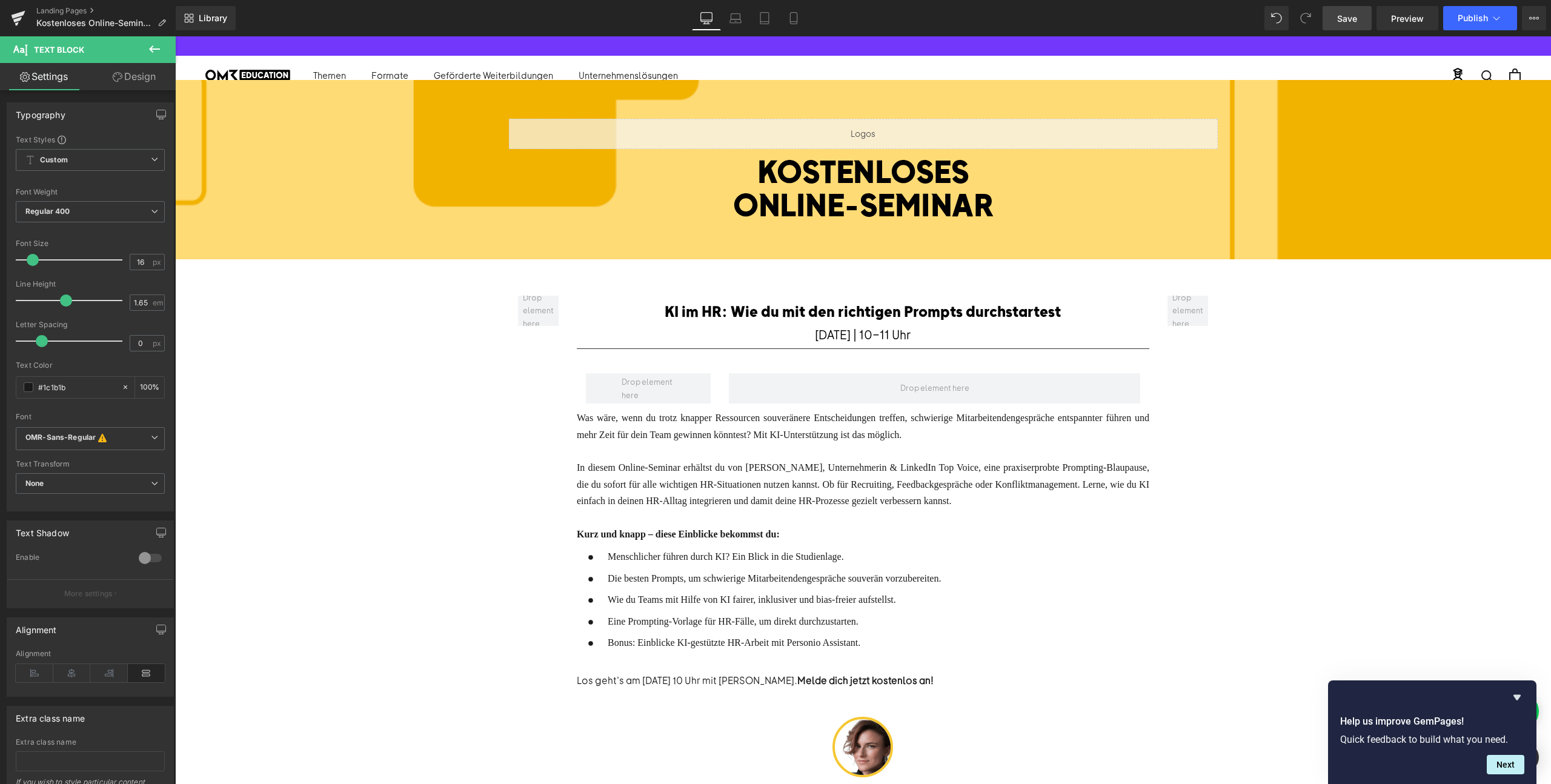
click at [1343, 11] on link "Save" at bounding box center [1347, 18] width 49 height 24
click at [1401, 18] on span "Preview" at bounding box center [1407, 18] width 33 height 13
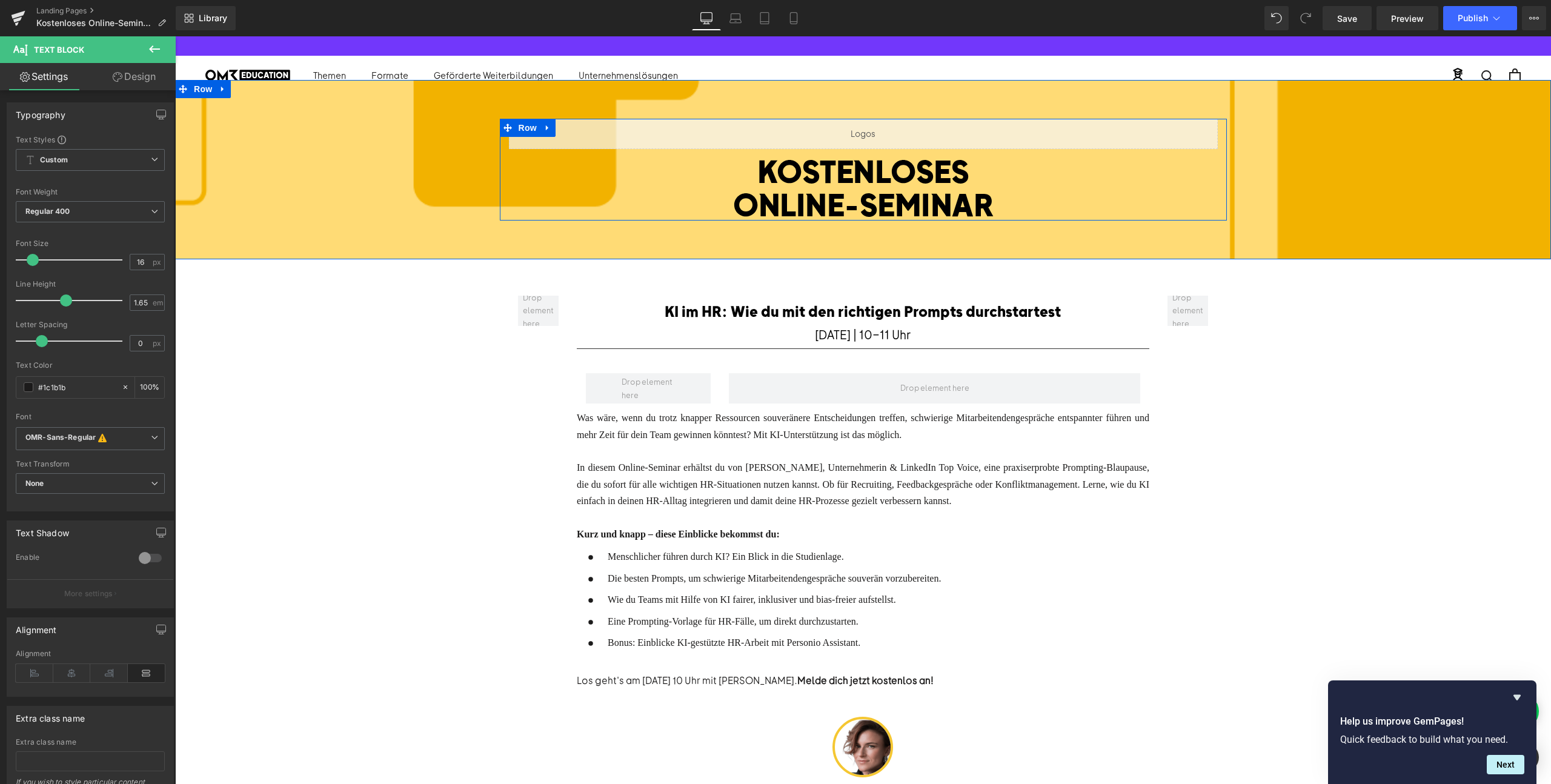
click at [879, 131] on div "Liquid" at bounding box center [864, 134] width 709 height 30
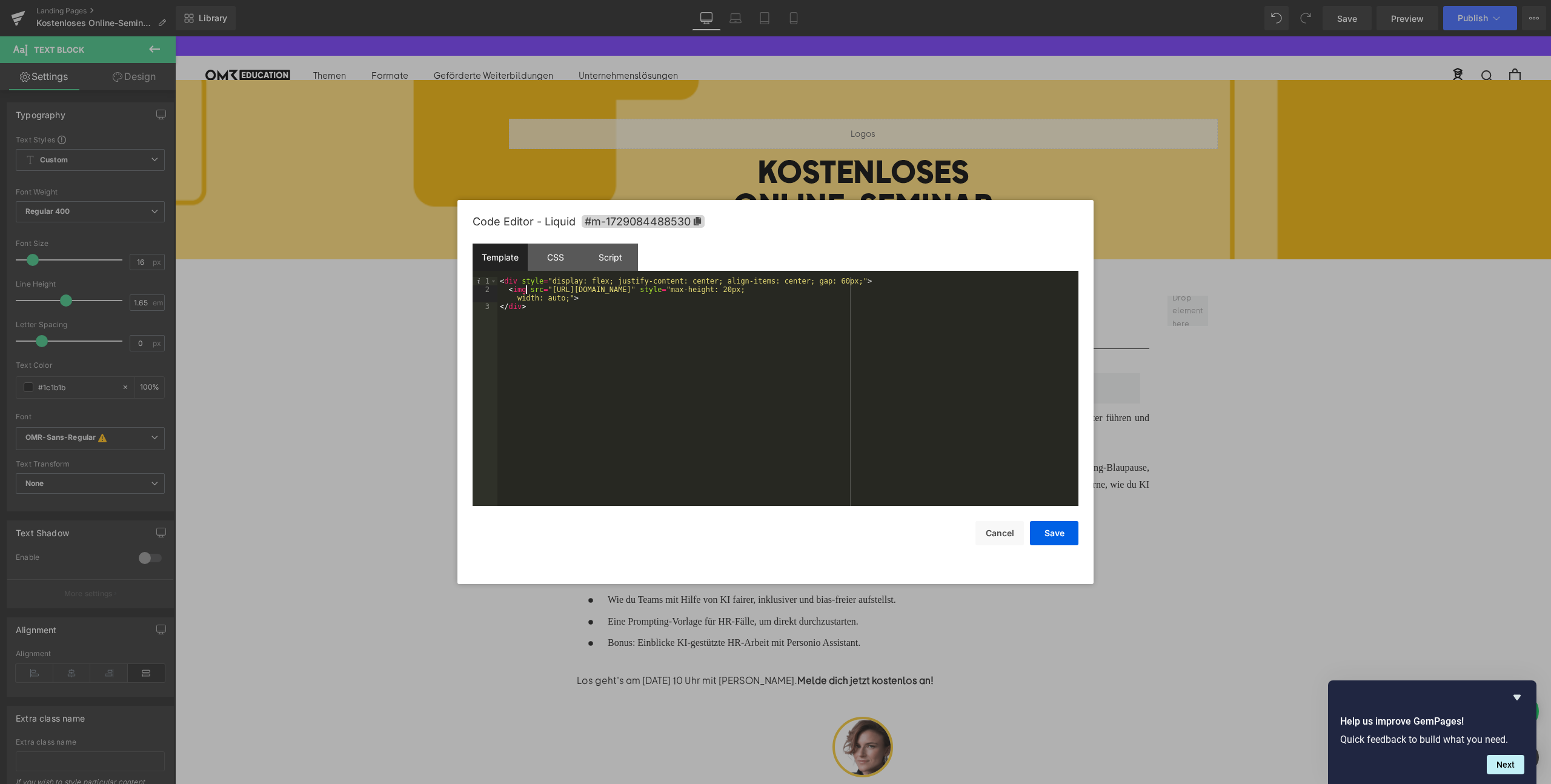
click at [527, 285] on div "< div style = "display: flex; justify-content: center; align-items: center; gap…" at bounding box center [788, 400] width 581 height 246
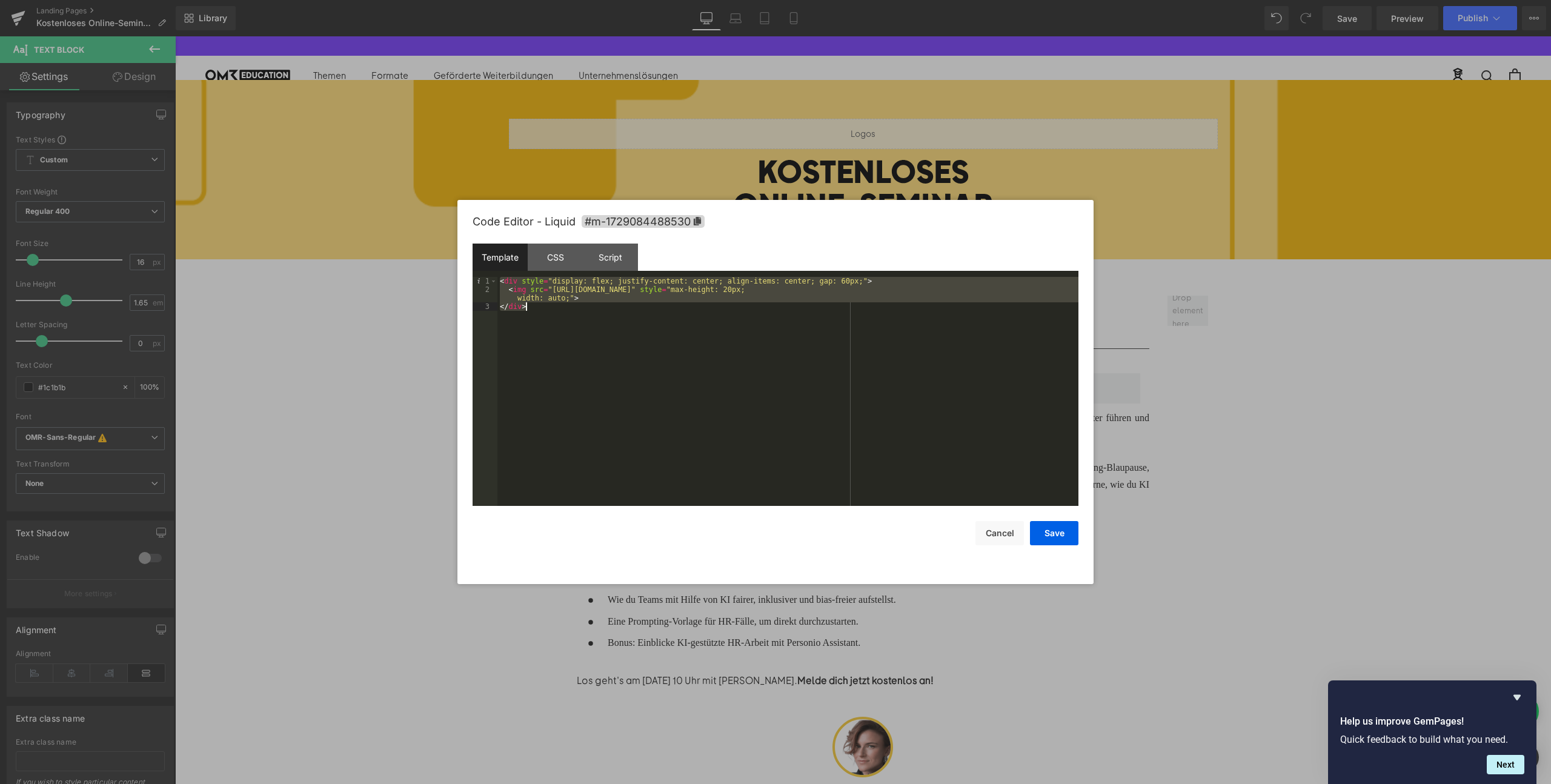
click at [576, 288] on div "< div style = "display: flex; justify-content: center; align-items: center; gap…" at bounding box center [788, 400] width 581 height 246
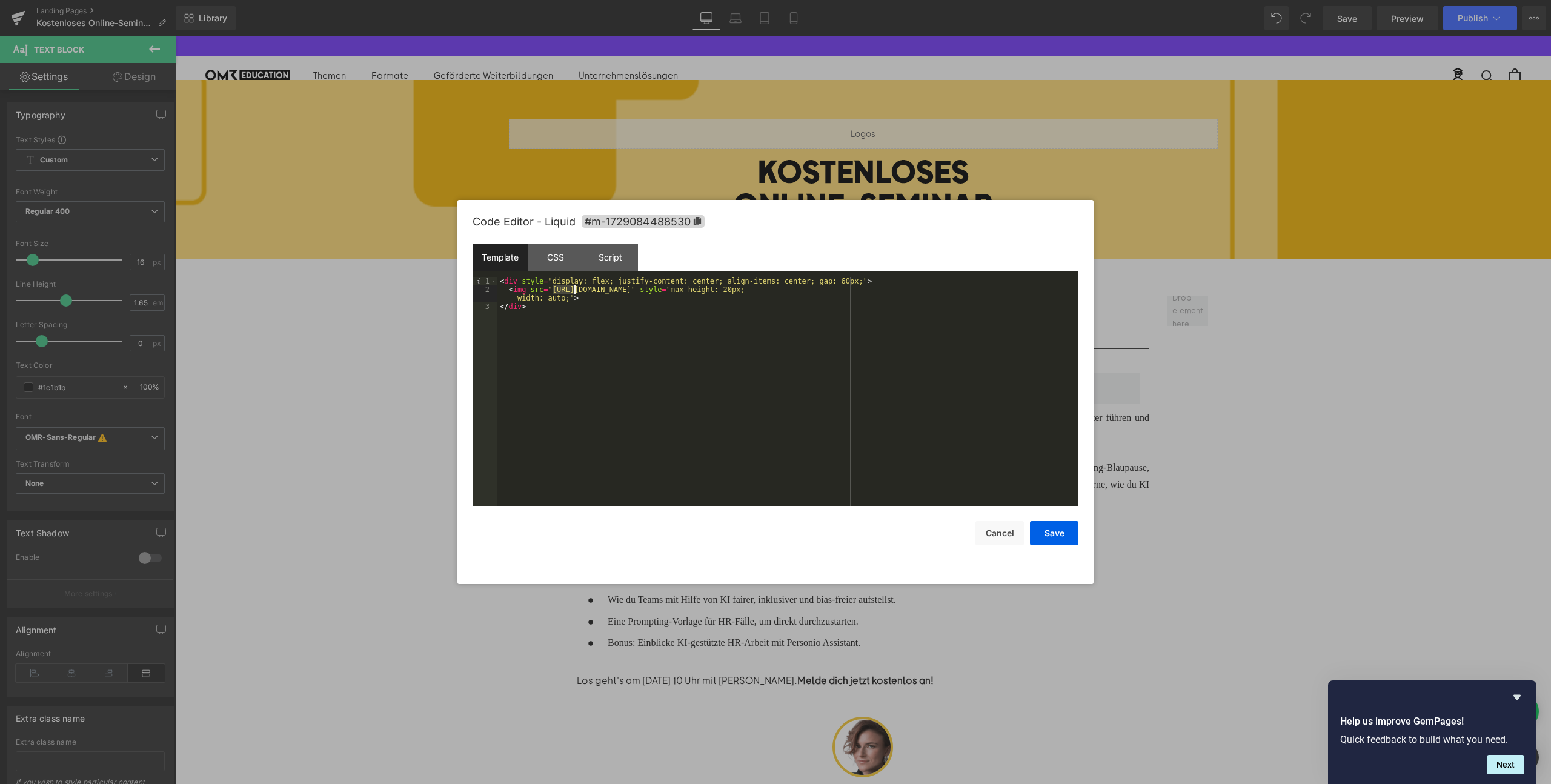
click at [576, 288] on div "< div style = "display: flex; justify-content: center; align-items: center; gap…" at bounding box center [788, 400] width 581 height 246
drag, startPoint x: 581, startPoint y: 301, endPoint x: 490, endPoint y: 291, distance: 91.5
click at [490, 291] on pre "1 2 3 < div style = "display: flex; justify-content: center; align-items: cente…" at bounding box center [776, 391] width 606 height 229
click at [1040, 527] on button "Save" at bounding box center [1054, 533] width 48 height 24
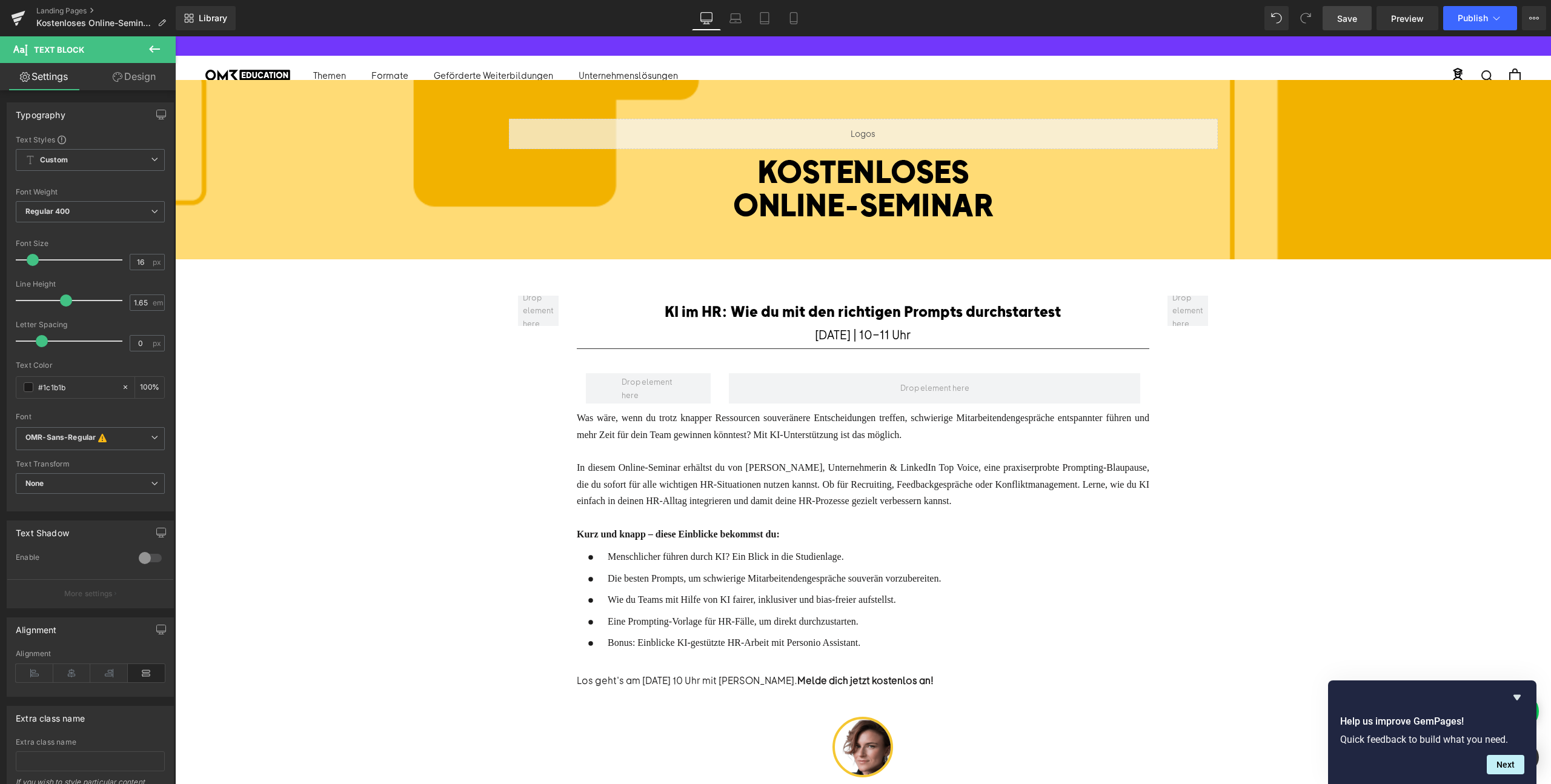
click at [1355, 16] on span "Save" at bounding box center [1347, 18] width 20 height 13
click at [1406, 13] on span "Preview" at bounding box center [1407, 18] width 33 height 13
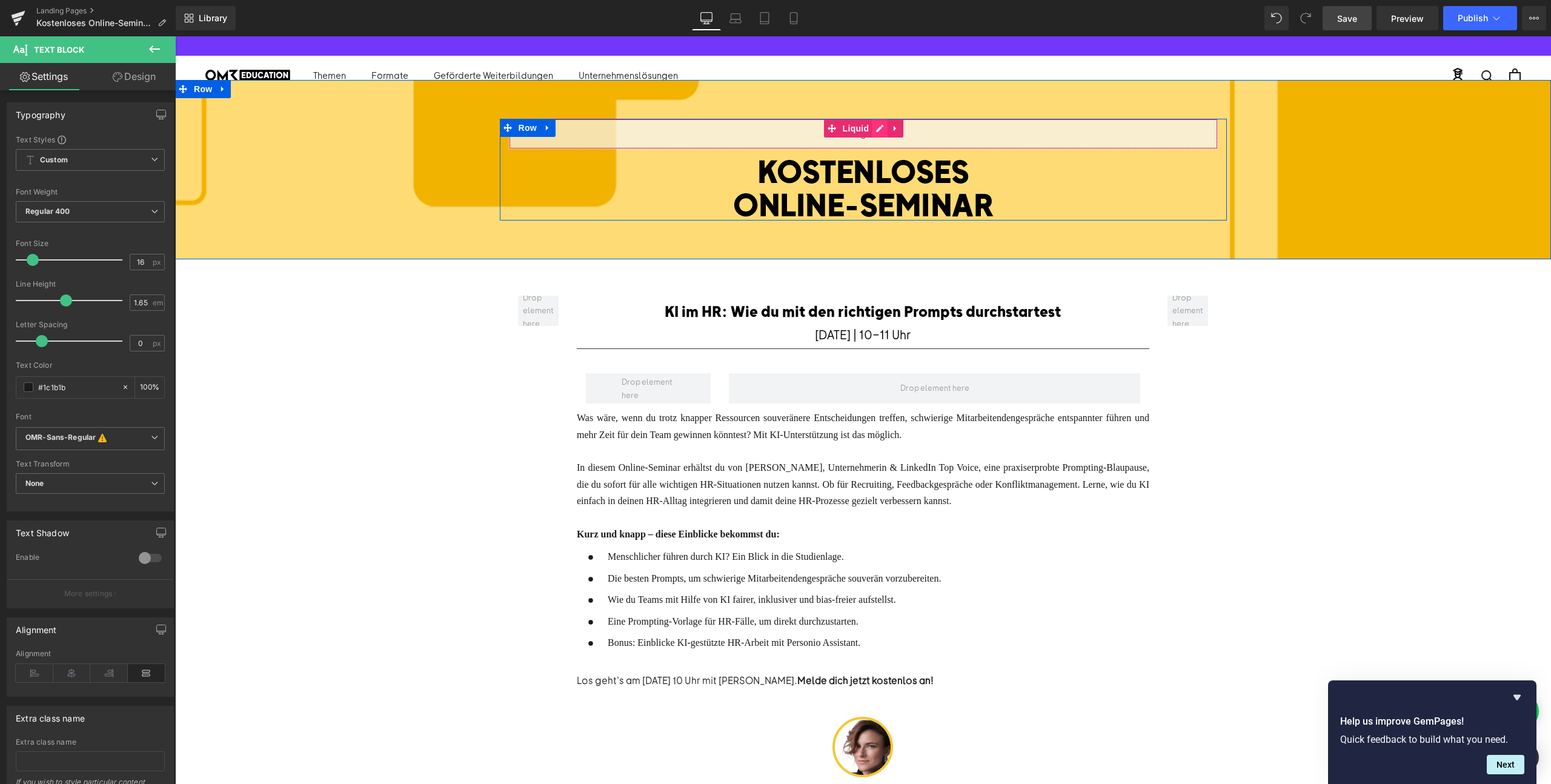
click at [880, 128] on div "Liquid" at bounding box center [864, 134] width 709 height 30
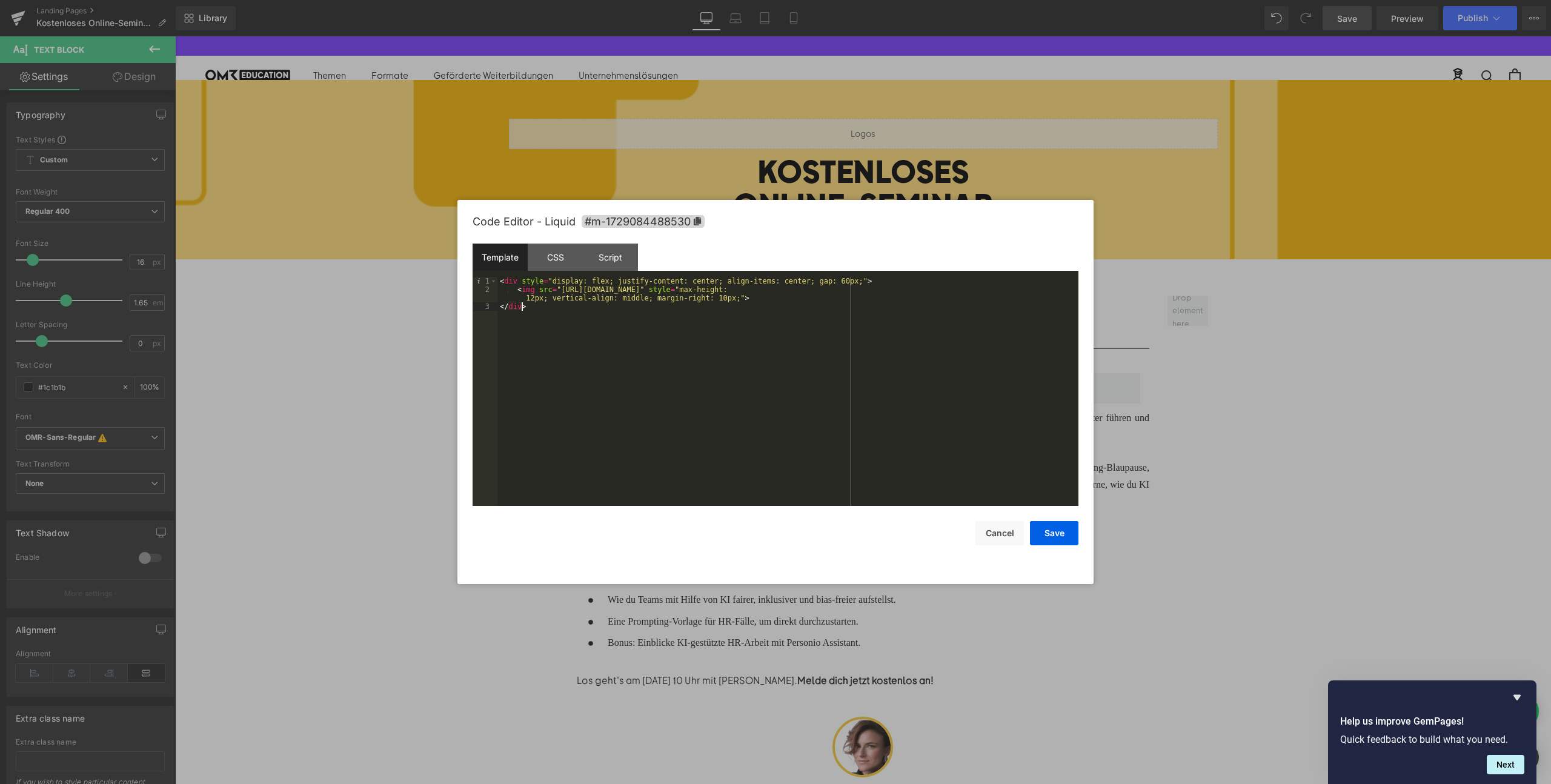
click at [523, 305] on div "< div style = "display: flex; justify-content: center; align-items: center; gap…" at bounding box center [788, 400] width 581 height 246
drag, startPoint x: 543, startPoint y: 305, endPoint x: 475, endPoint y: 305, distance: 68.0
click at [475, 305] on pre "1 2 3 < div style = "display: flex; justify-content: center; align-items: cente…" at bounding box center [776, 391] width 606 height 229
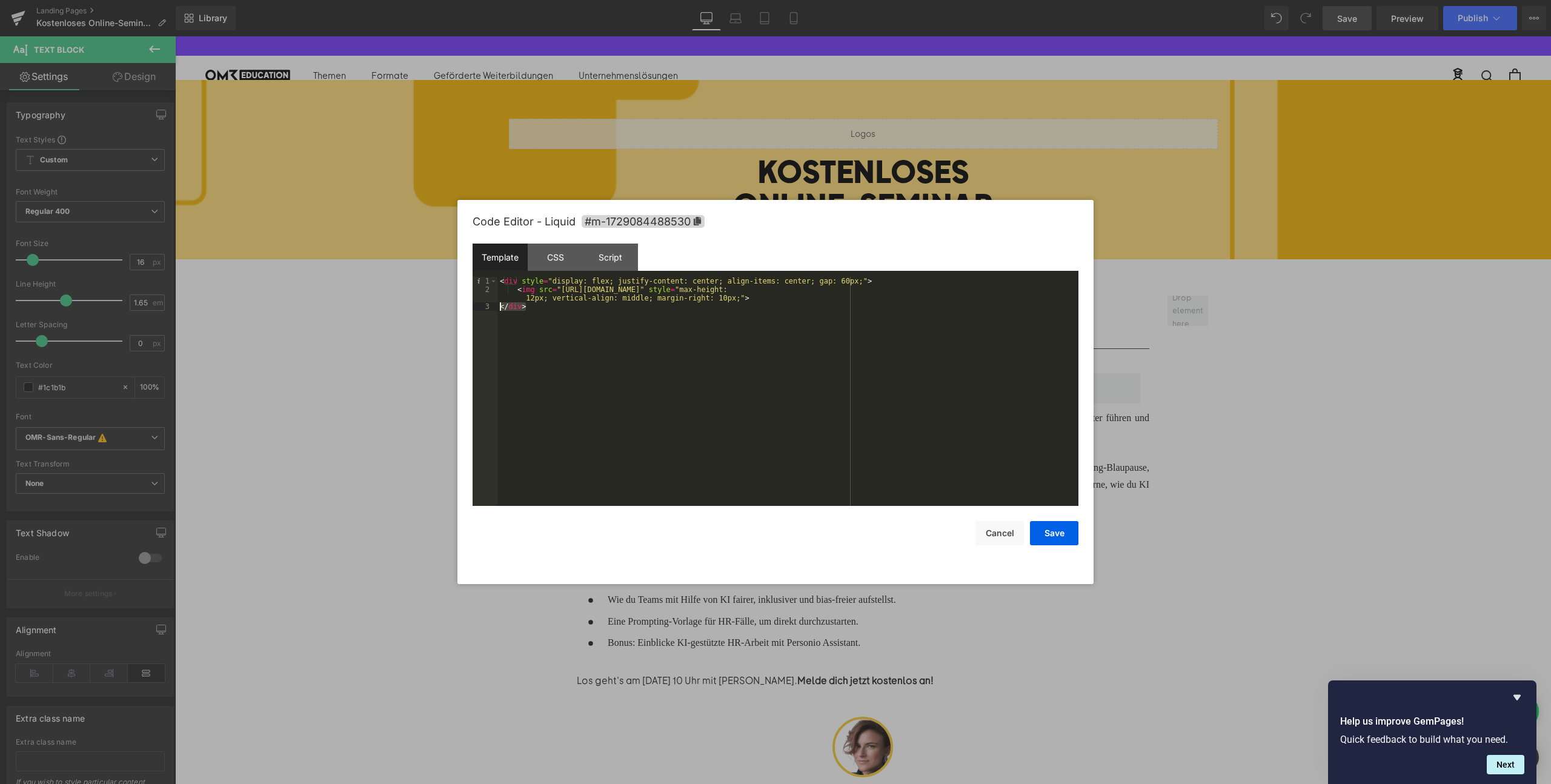
click at [550, 305] on div "< div style = "display: flex; justify-content: center; align-items: center; gap…" at bounding box center [788, 400] width 581 height 246
paste textarea
click at [733, 376] on div "< div style = "display: flex; justify-content: center; align-items: center; gap…" at bounding box center [788, 400] width 581 height 246
click at [1056, 537] on button "Save" at bounding box center [1054, 533] width 48 height 24
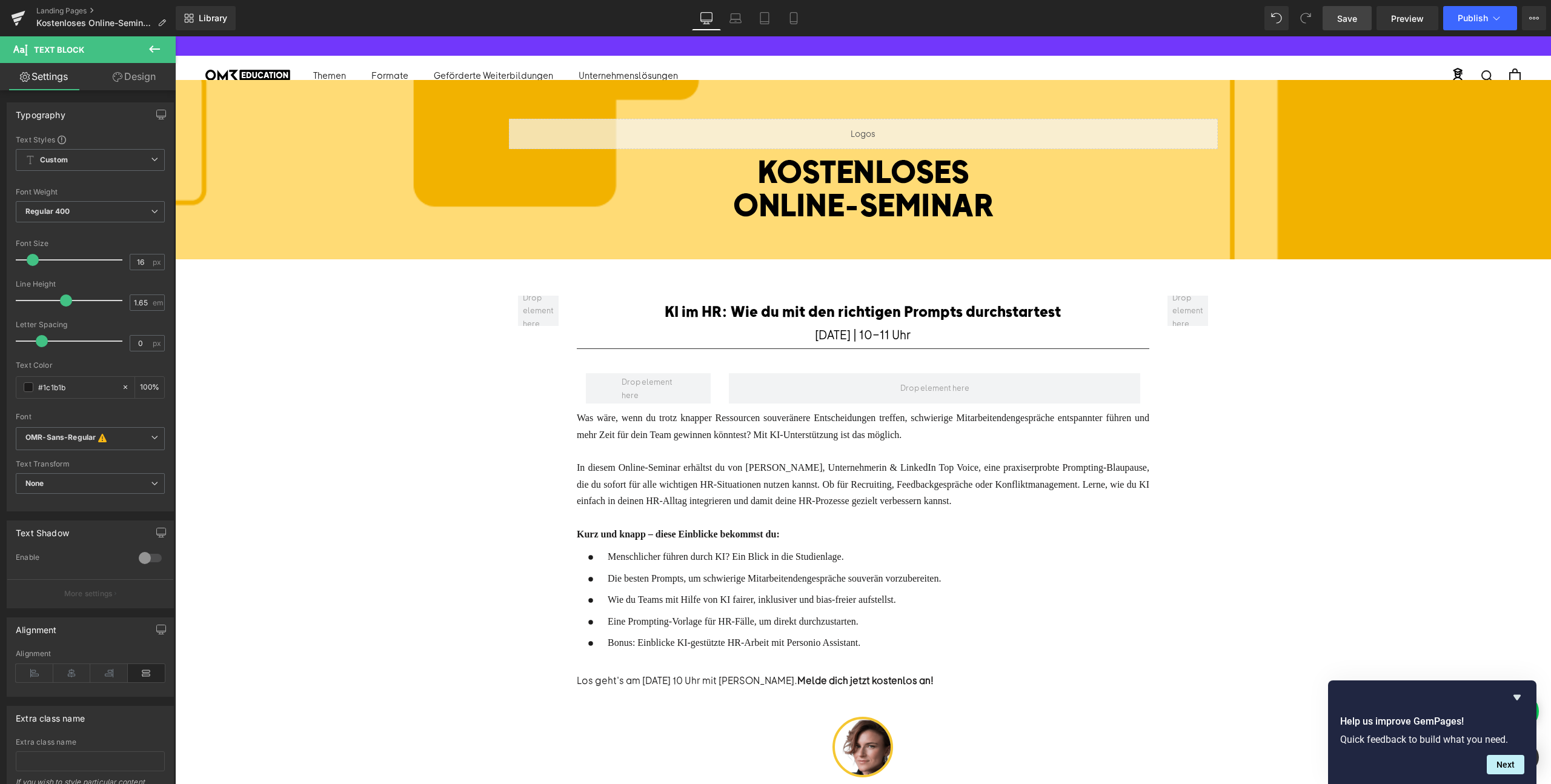
click at [1347, 17] on span "Save" at bounding box center [1347, 18] width 20 height 13
click at [1403, 10] on link "Preview" at bounding box center [1407, 18] width 62 height 24
click at [1340, 18] on span "Save" at bounding box center [1347, 18] width 20 height 13
click at [1533, 9] on button "View Live Page View with current Template Save Template to Library Schedule Pub…" at bounding box center [1534, 18] width 24 height 24
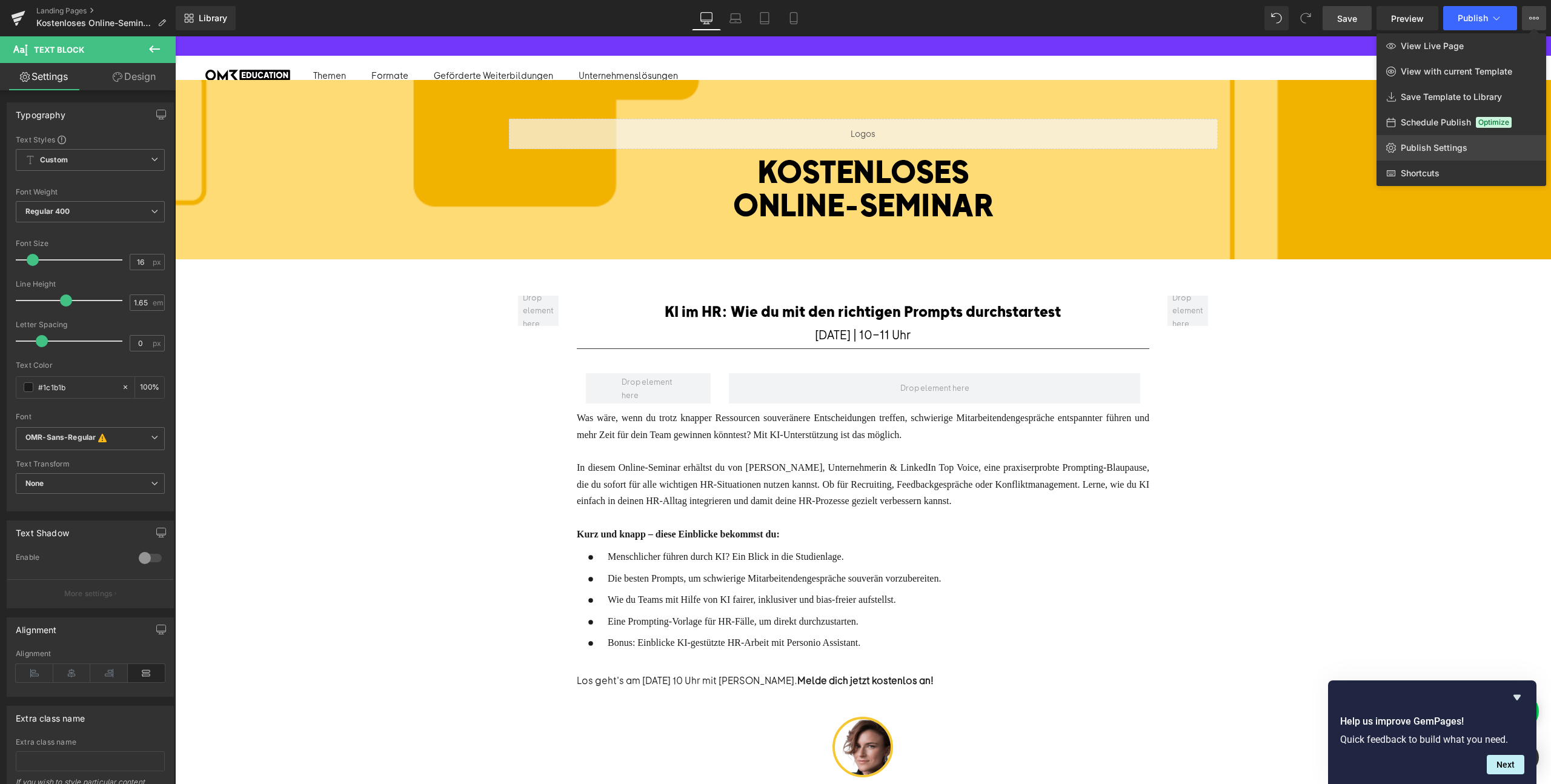
click at [1432, 149] on span "Publish Settings" at bounding box center [1434, 148] width 67 height 11
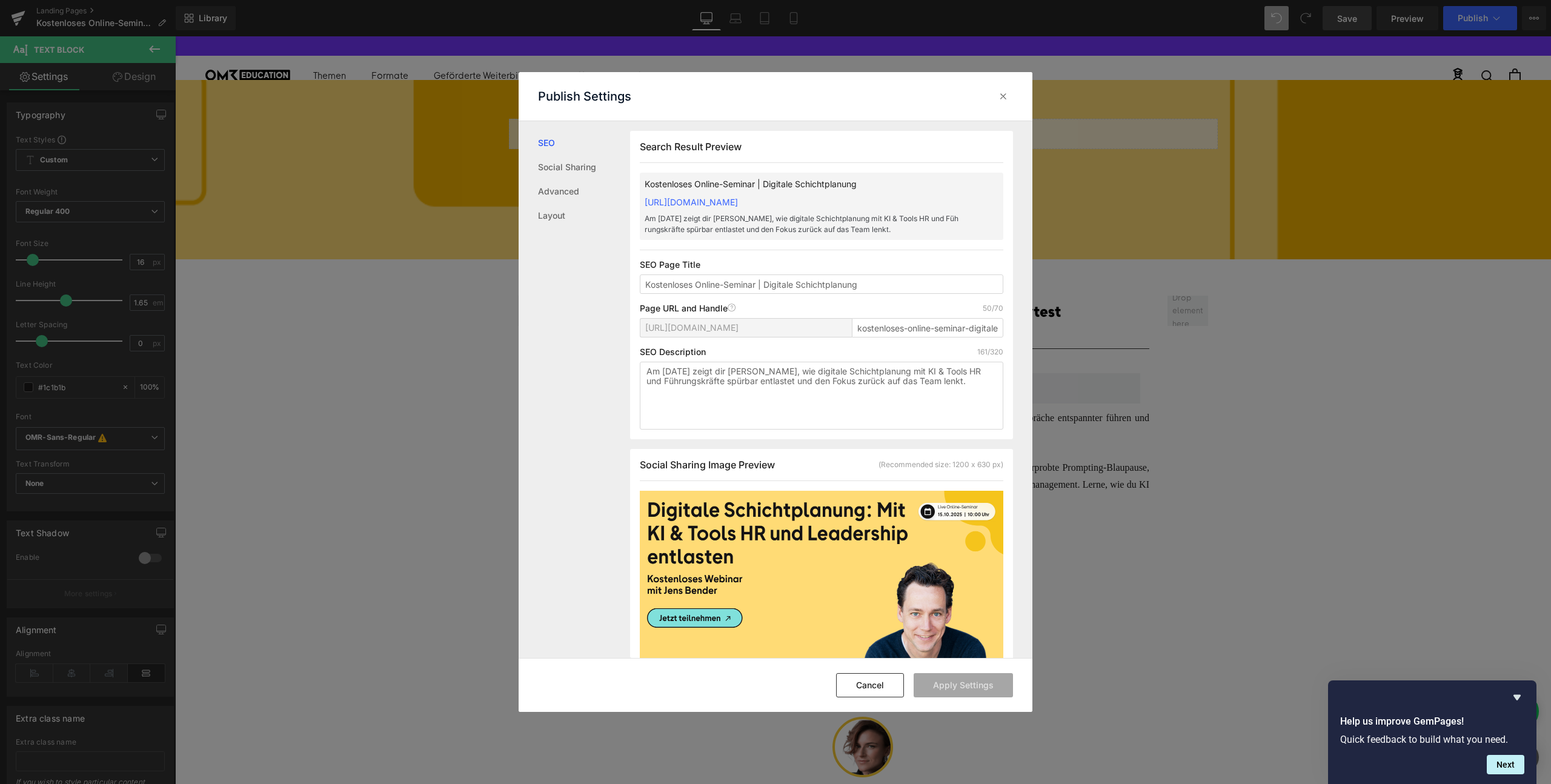
scroll to position [1, 0]
drag, startPoint x: 873, startPoint y: 293, endPoint x: 771, endPoint y: 294, distance: 102.0
click at [771, 293] on input "Kostenloses Online-Seminar | Digitale Schichtplanung" at bounding box center [822, 284] width 364 height 19
type input "Kostenloses Online-Seminar | KI im HR"
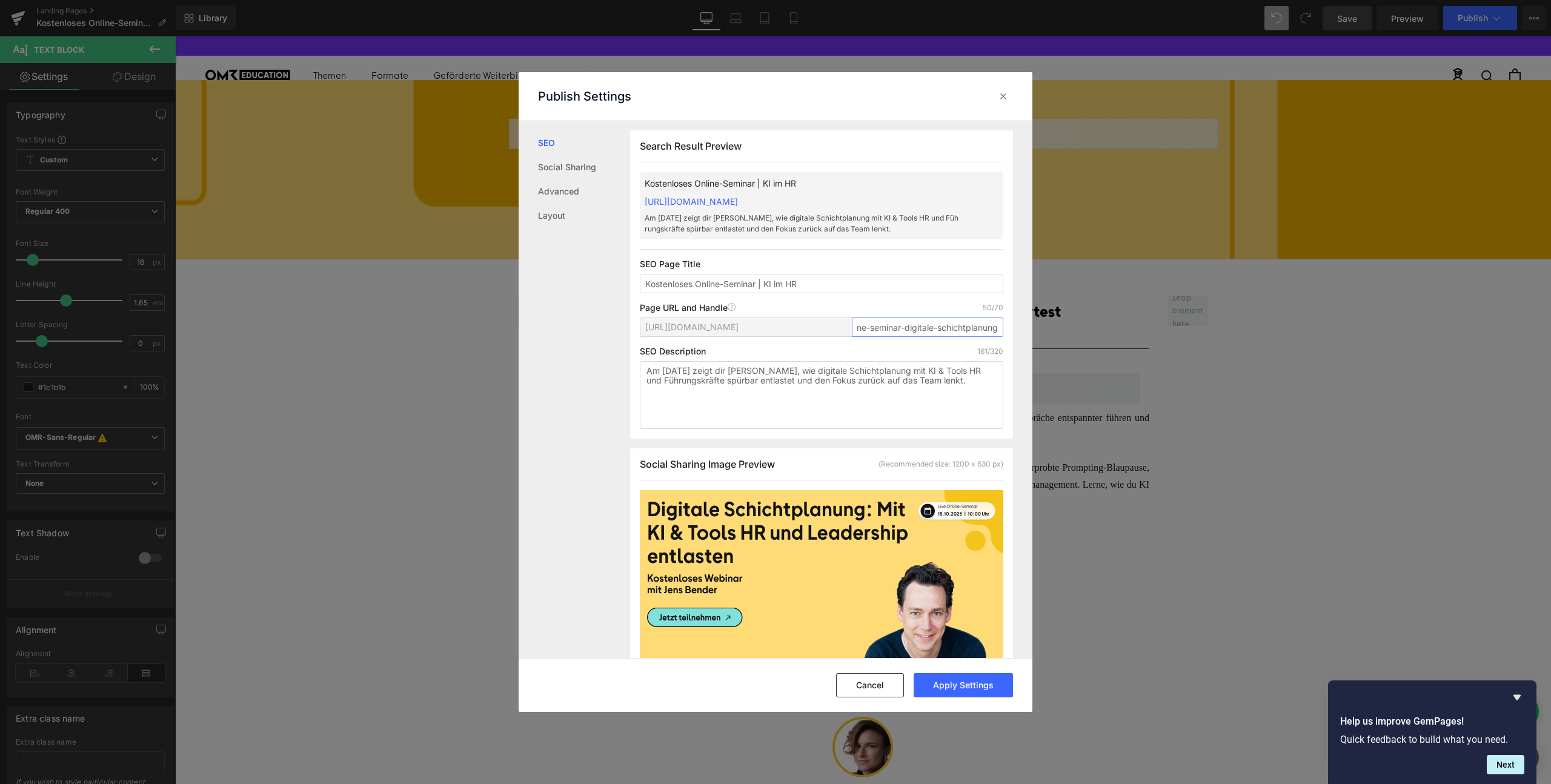
drag, startPoint x: 972, startPoint y: 342, endPoint x: 1022, endPoint y: 342, distance: 50.0
click at [1022, 342] on div "Search Result Preview Kostenloses Online-Seminar | KI im HR [URL][DOMAIN_NAME] …" at bounding box center [832, 390] width 402 height 537
type input "kostenloses-online-seminar-ki-im-hr"
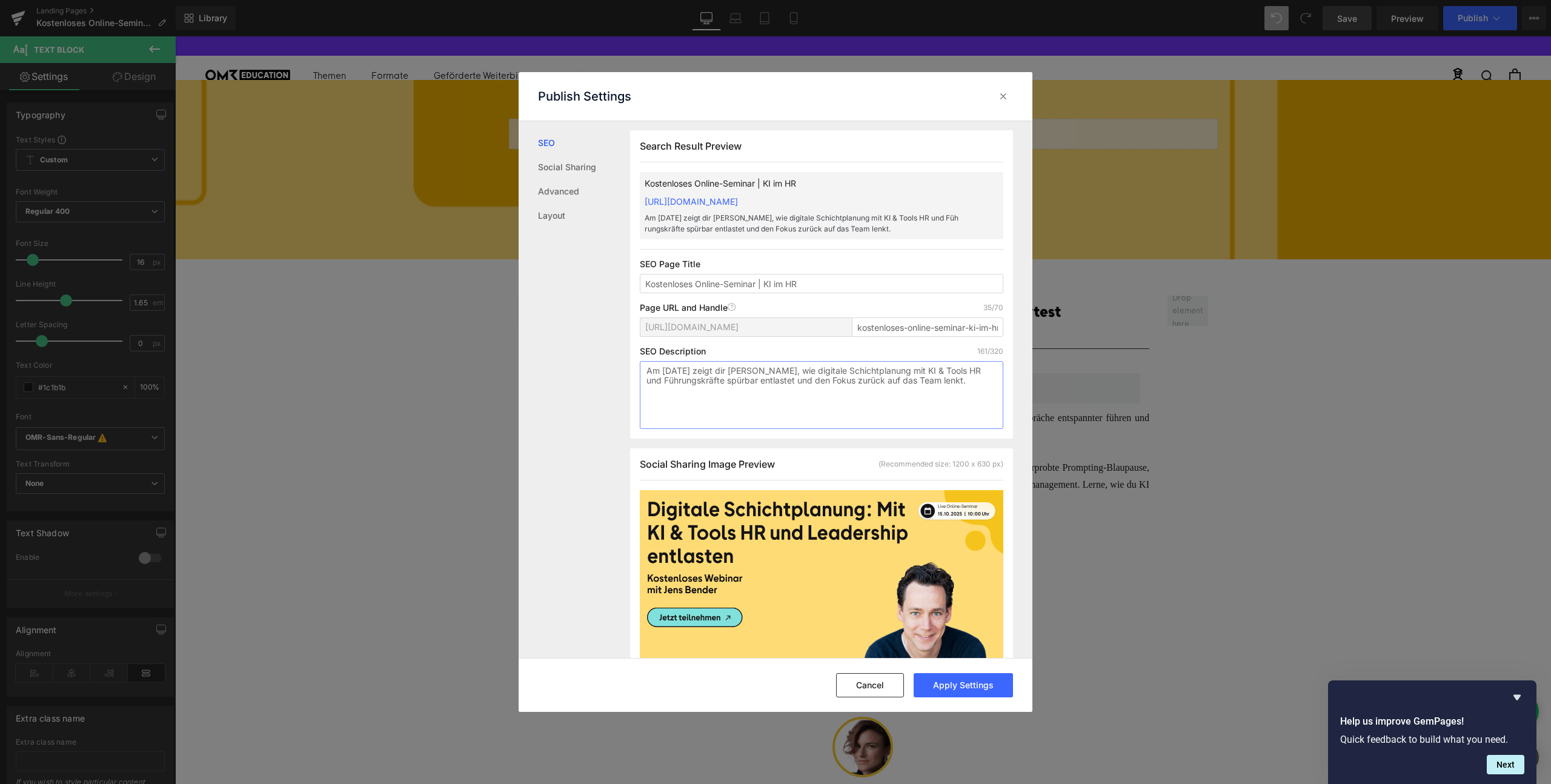
click at [683, 384] on textarea "Am [DATE] zeigt dir [PERSON_NAME], wie digitale Schichtplanung mit KI & Tools H…" at bounding box center [822, 395] width 364 height 68
paste textarea "[DATE] zeigt dir [PERSON_NAME], wie du mit einer effektiven Prompting-Blaupause…"
click at [734, 390] on textarea "Am [DATE] zeigt dir [PERSON_NAME], wie du mit einer effektiven Prompting-Blaupa…" at bounding box center [822, 395] width 364 height 68
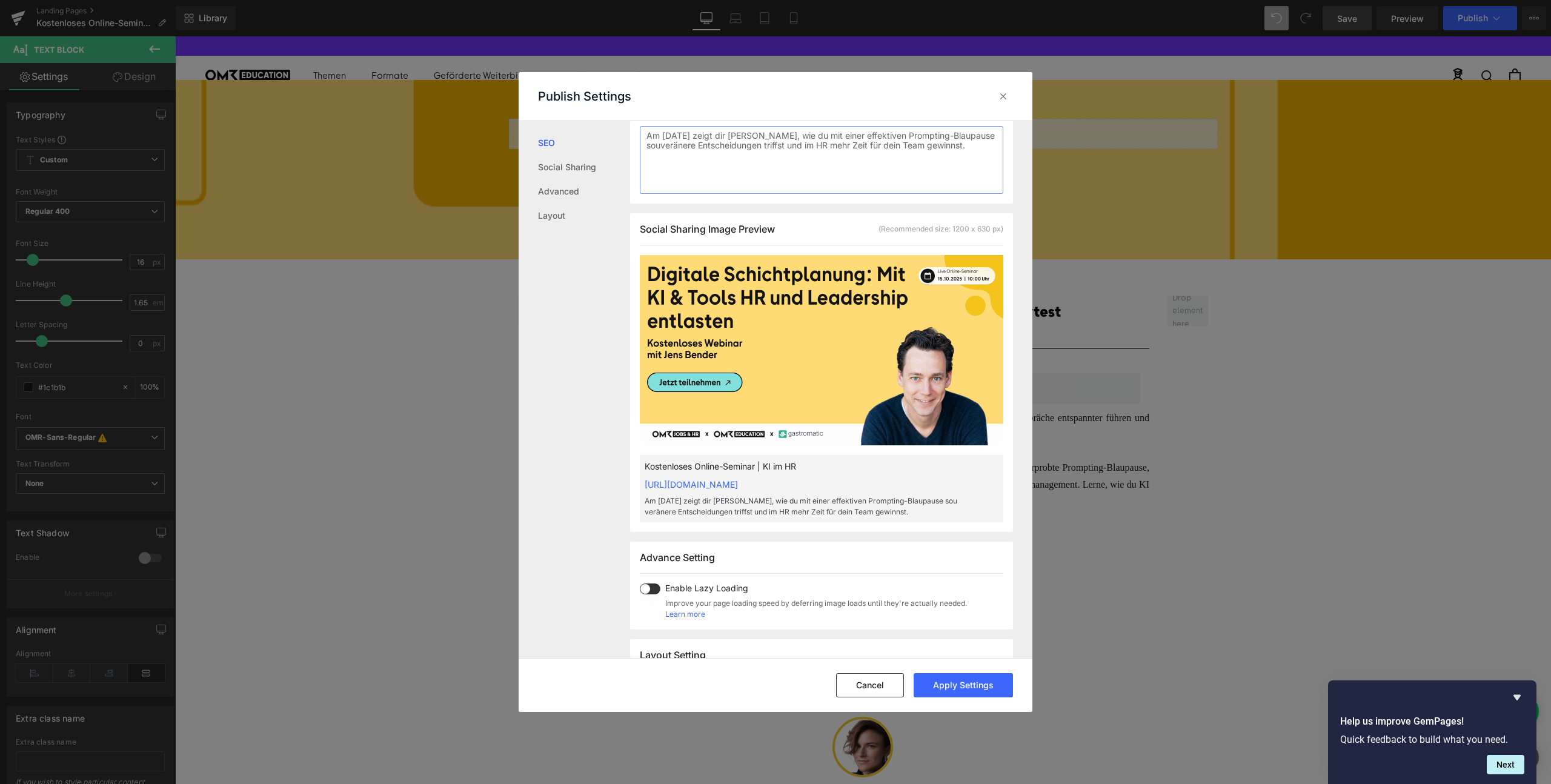
scroll to position [233, 0]
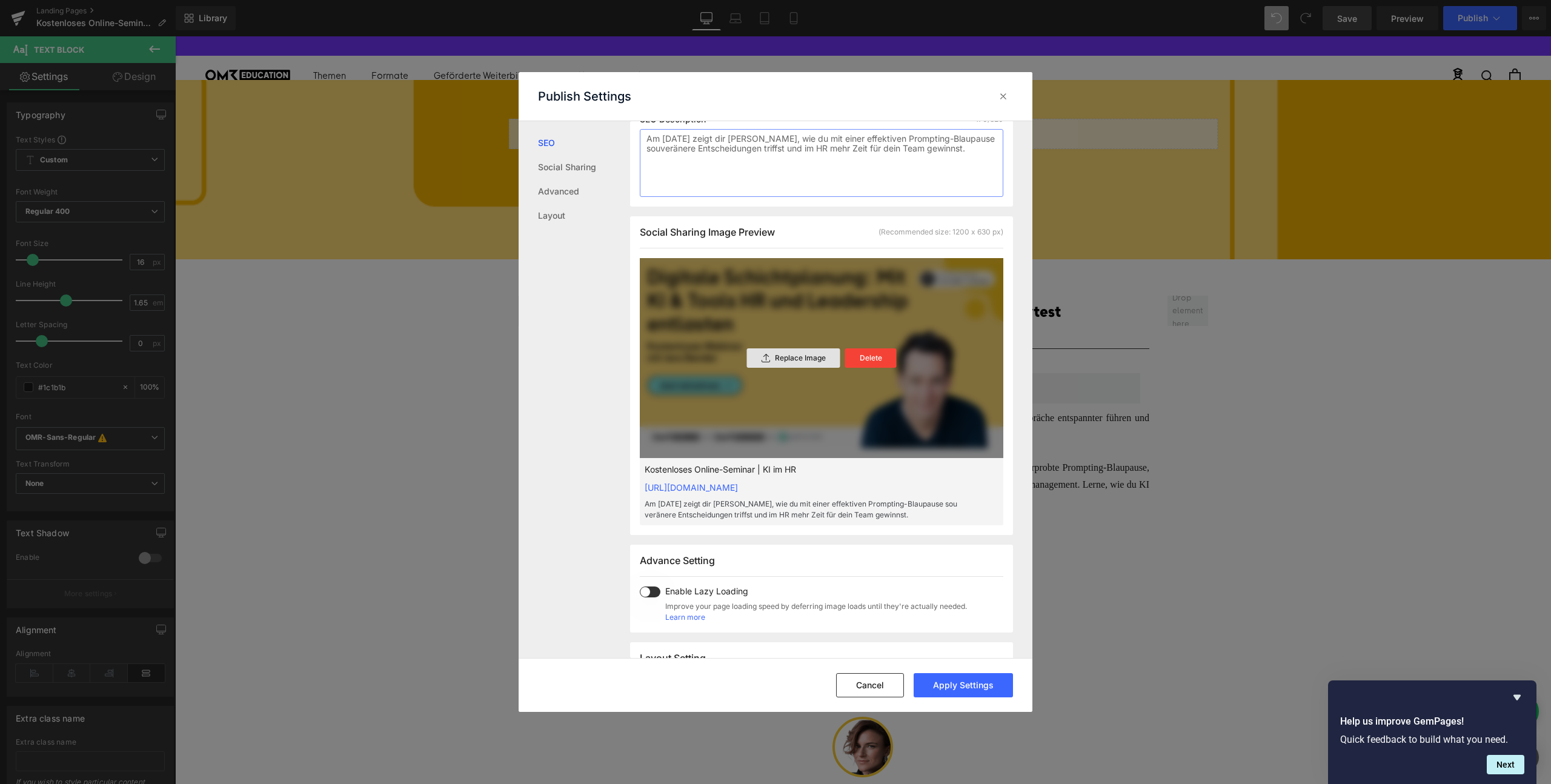
type textarea "Am [DATE] zeigt dir [PERSON_NAME], wie du mit einer effektiven Prompting-Blaupa…"
click at [795, 364] on div "Replace Image" at bounding box center [794, 358] width 93 height 19
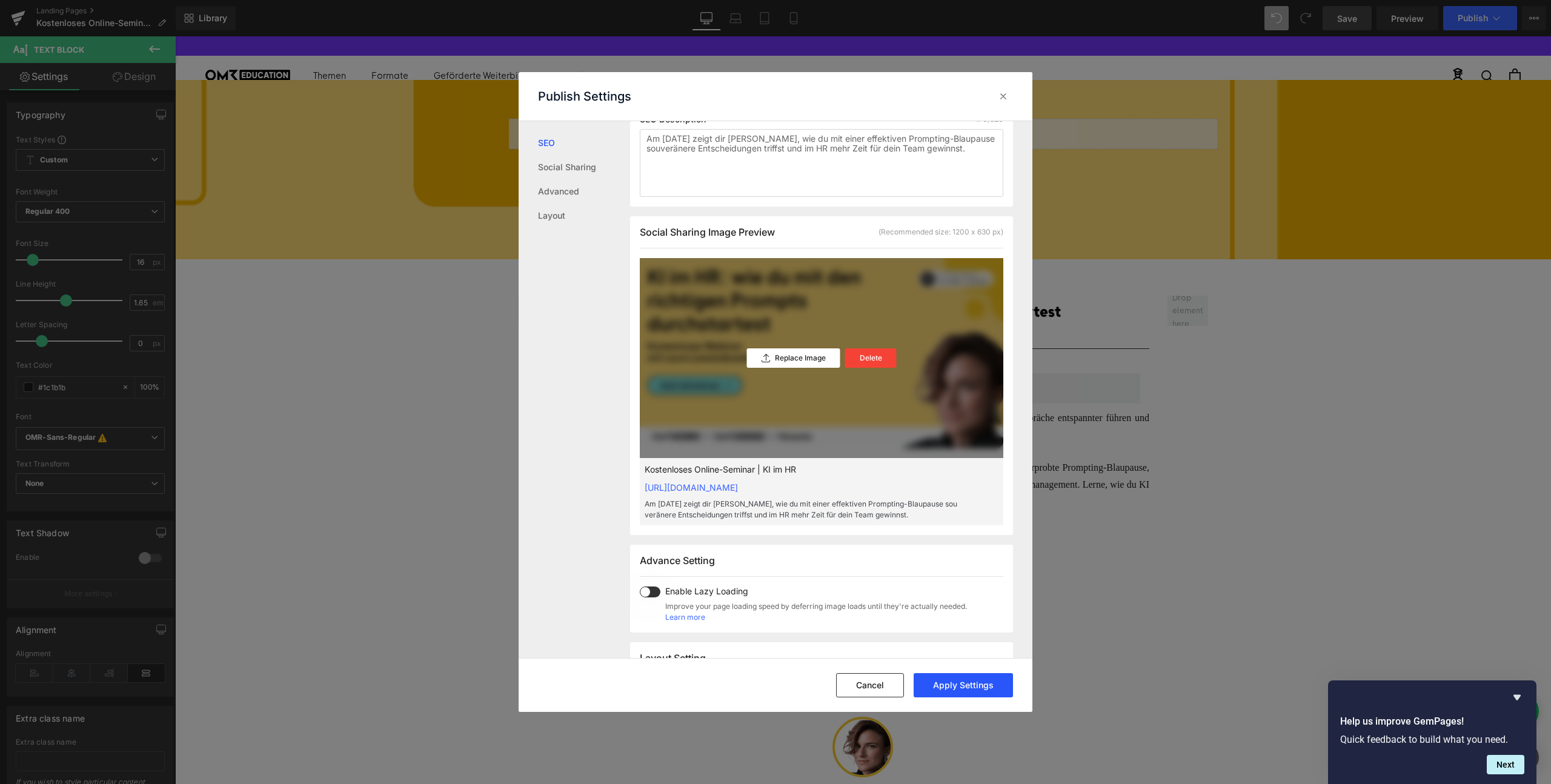
click at [953, 679] on button "Apply Settings" at bounding box center [964, 685] width 99 height 24
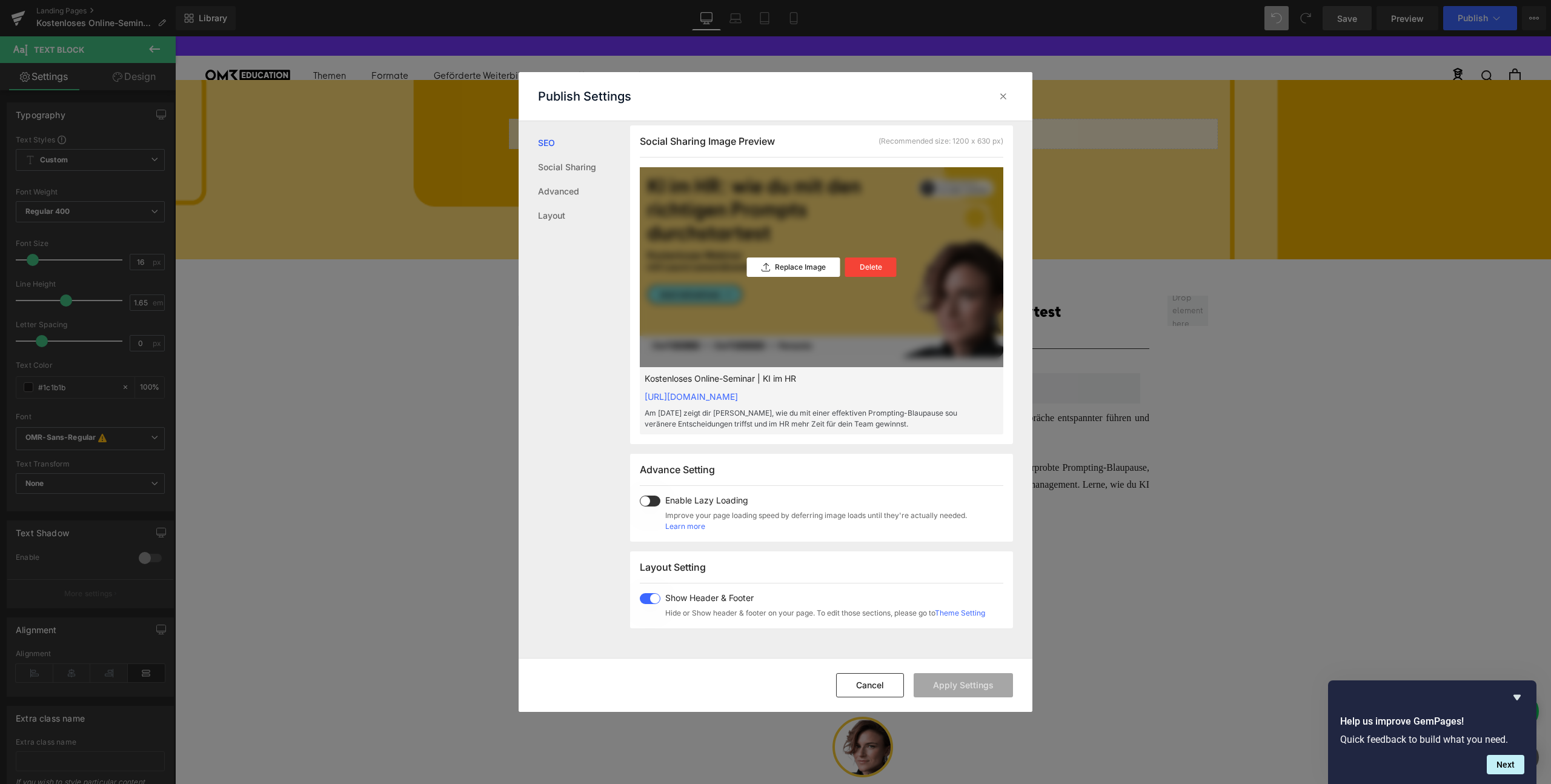
scroll to position [744, 0]
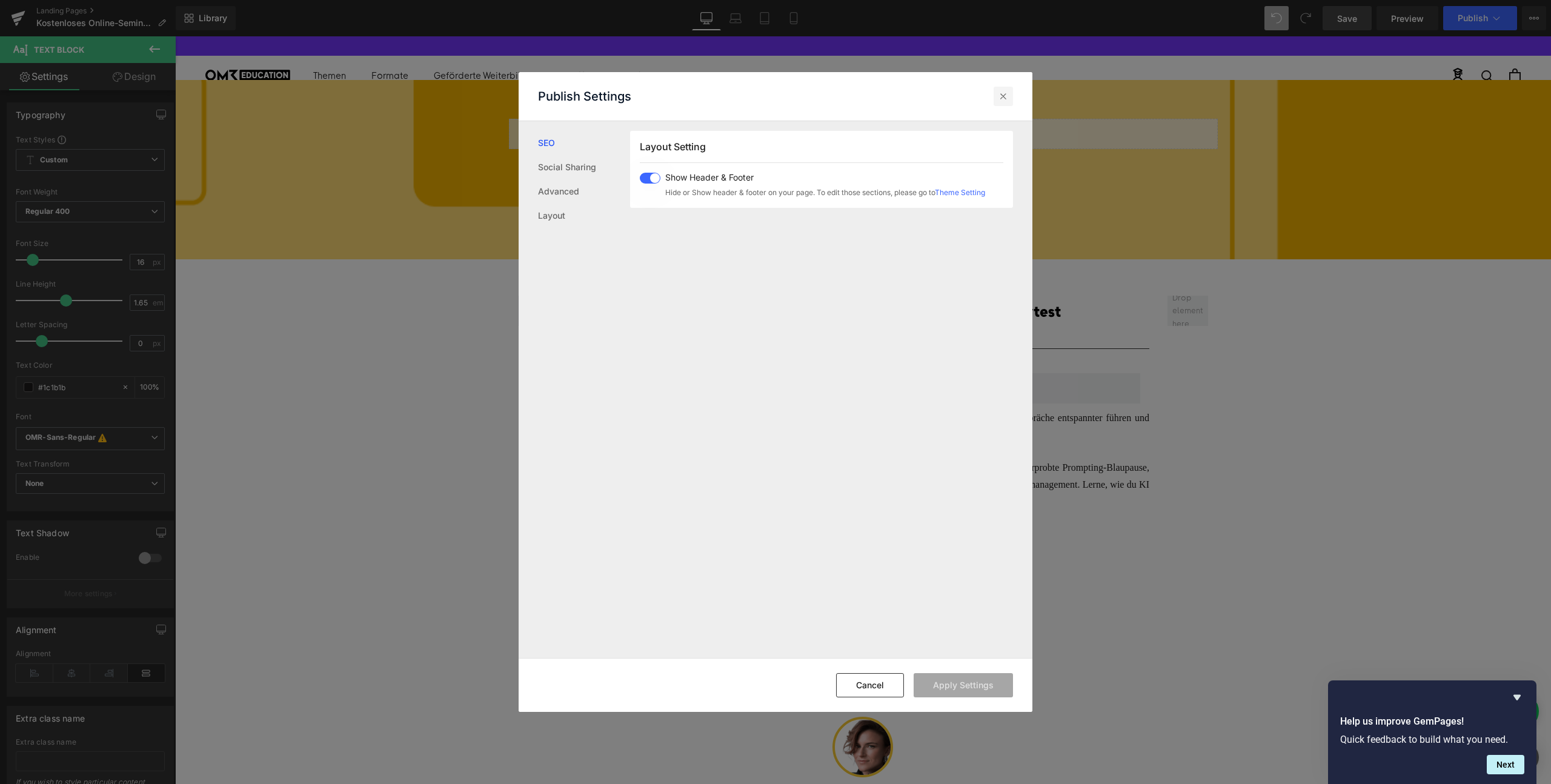
click at [1001, 97] on icon at bounding box center [1004, 96] width 12 height 12
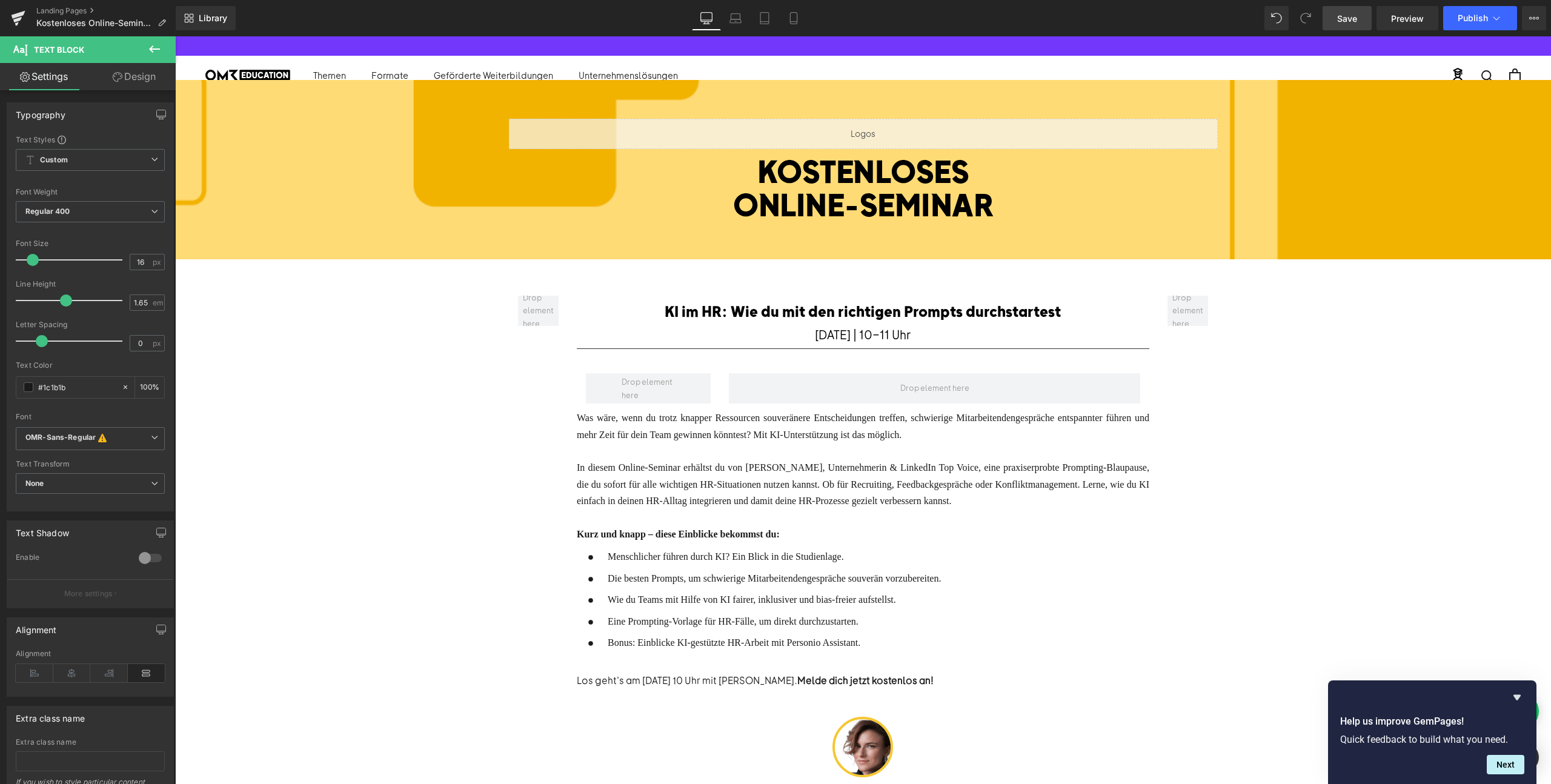
click at [1357, 18] on span "Save" at bounding box center [1347, 18] width 20 height 13
click at [1399, 16] on span "Preview" at bounding box center [1407, 18] width 33 height 13
click at [1343, 21] on span "Save" at bounding box center [1347, 18] width 20 height 13
click at [1407, 13] on span "Preview" at bounding box center [1407, 18] width 33 height 13
click at [1541, 12] on button "View Live Page View with current Template Save Template to Library Schedule Pub…" at bounding box center [1534, 18] width 24 height 24
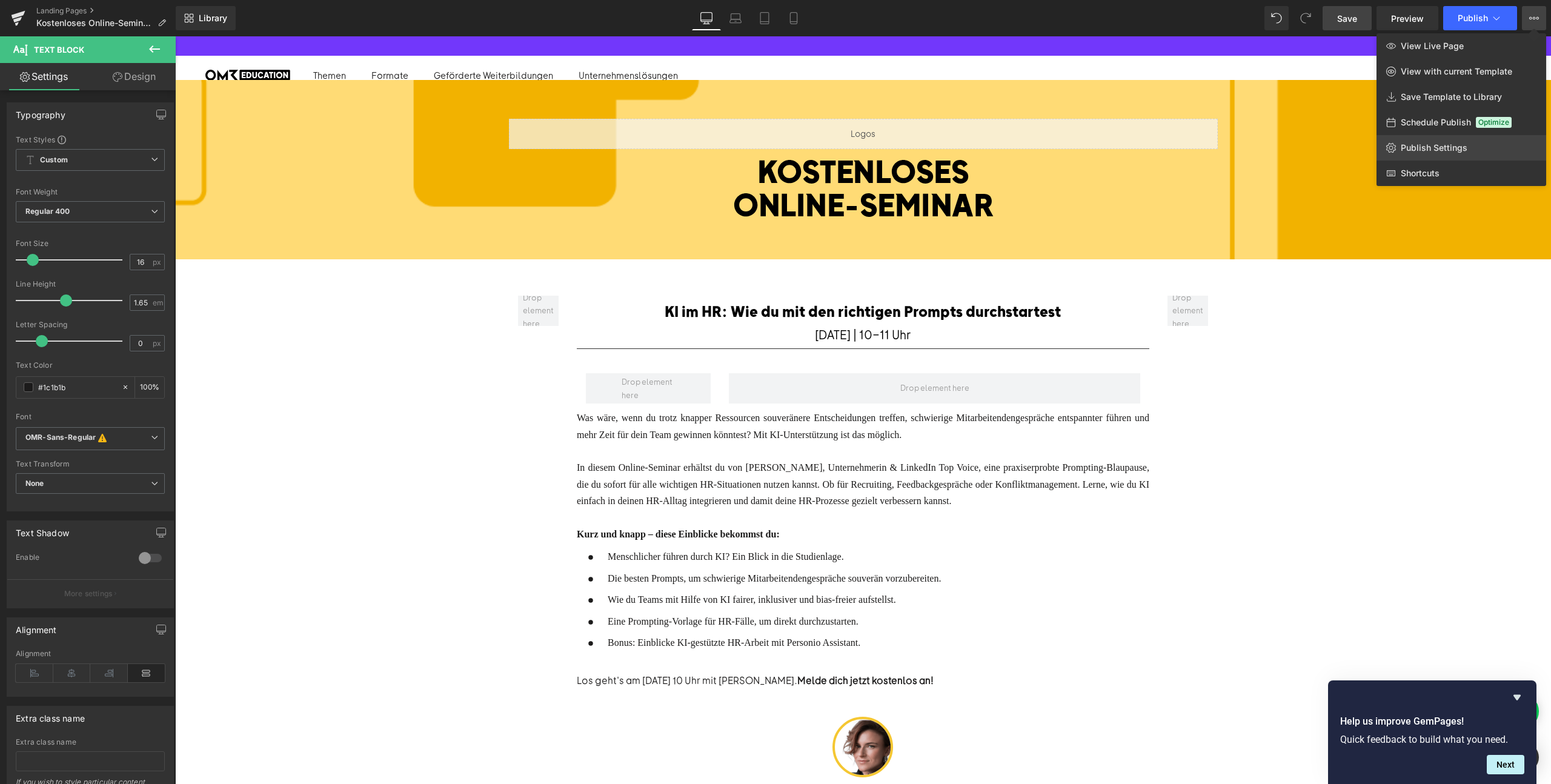
click at [1435, 141] on link "Publish Settings" at bounding box center [1461, 148] width 170 height 25
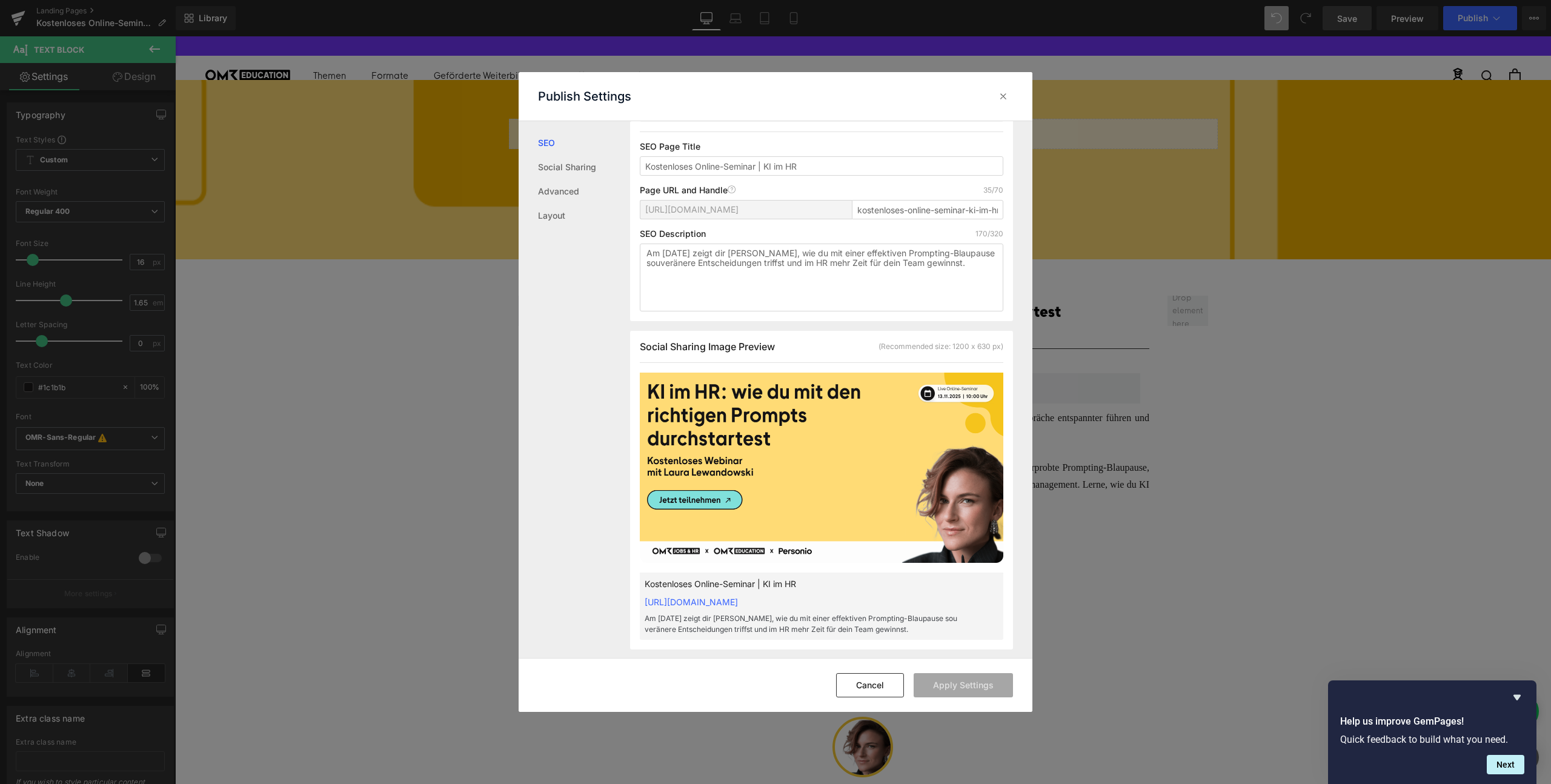
scroll to position [0, 0]
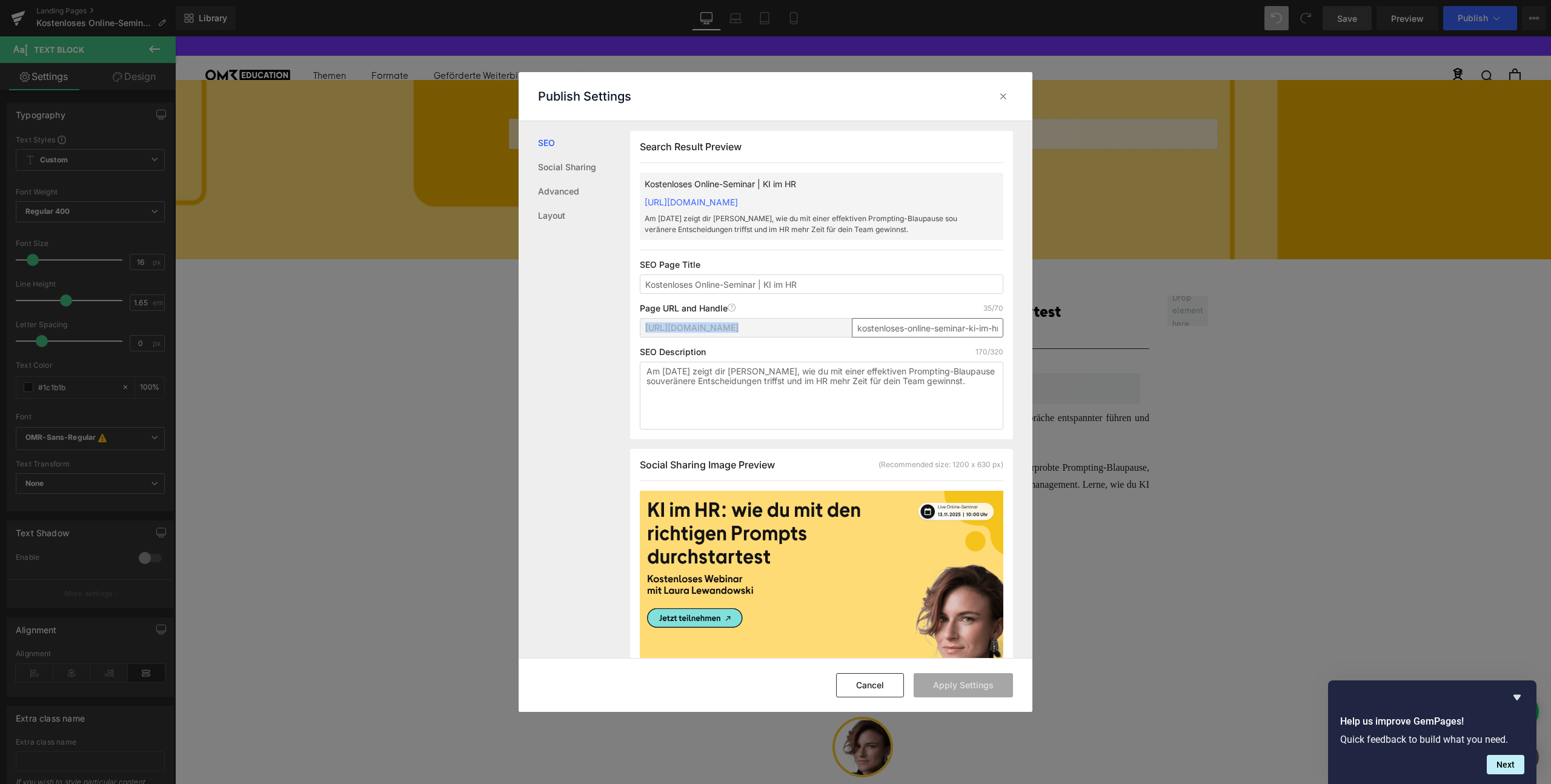
drag, startPoint x: 643, startPoint y: 327, endPoint x: 947, endPoint y: 328, distance: 304.0
click at [947, 328] on div "[URL][DOMAIN_NAME] kostenloses-online-seminar-ki-im-hr" at bounding box center [822, 333] width 364 height 29
click at [947, 328] on input "kostenloses-online-seminar-ki-im-hr" at bounding box center [928, 328] width 152 height 19
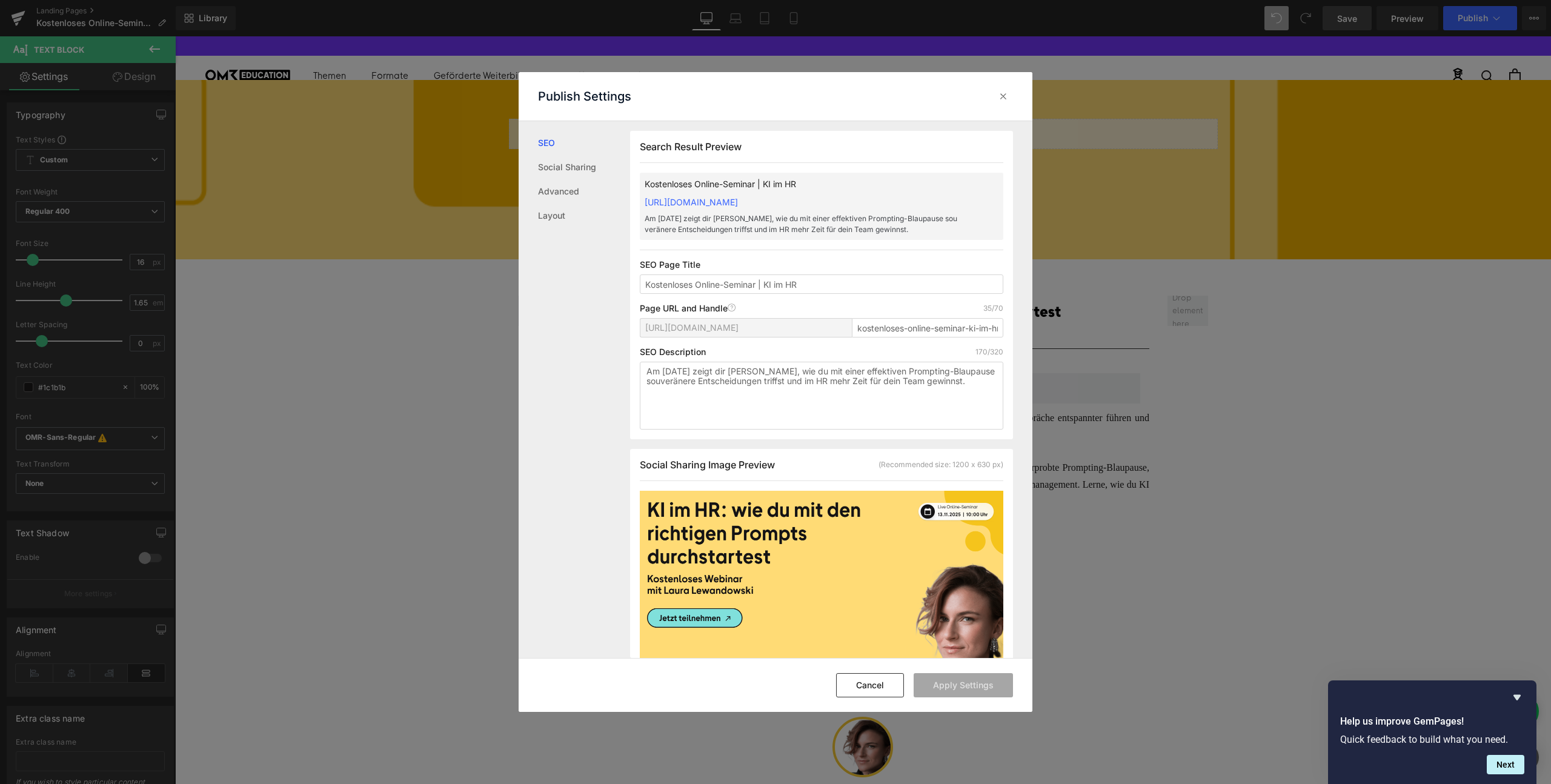
click at [935, 347] on div "SEO Description 170/320" at bounding box center [822, 352] width 364 height 10
click at [739, 332] on span "[URL][DOMAIN_NAME]" at bounding box center [692, 328] width 93 height 10
copy span "[URL][DOMAIN_NAME]"
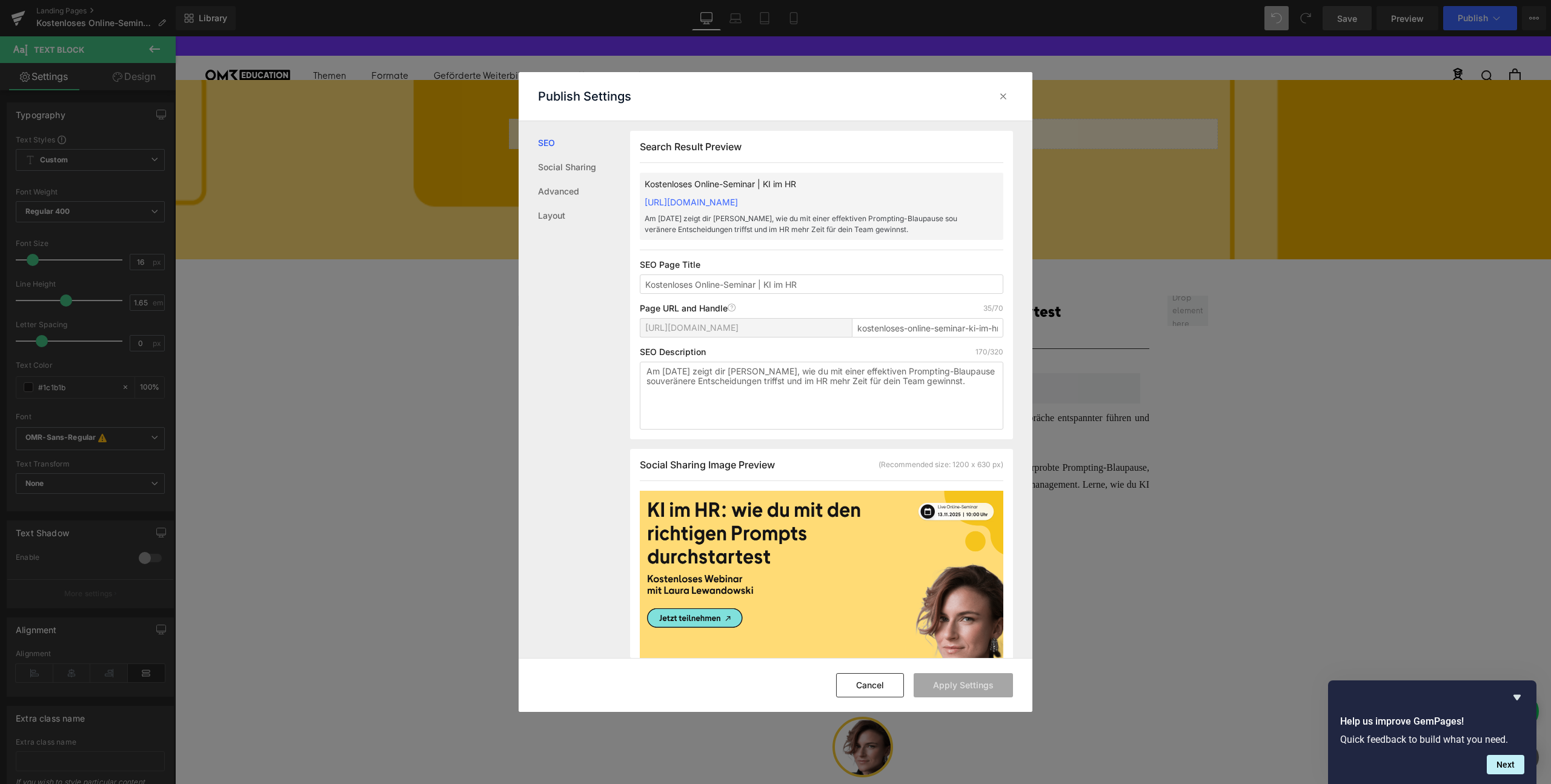
click at [545, 513] on div "SEO Social Sharing Advanced Layout" at bounding box center [575, 390] width 112 height 537
click at [1008, 95] on icon at bounding box center [1004, 96] width 12 height 12
